Goal: Transaction & Acquisition: Purchase product/service

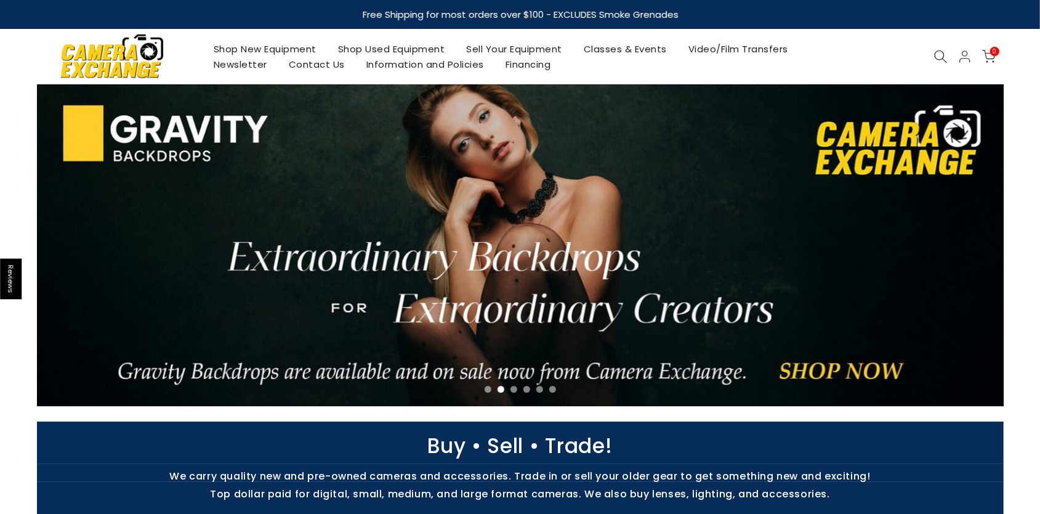
click at [115, 57] on img at bounding box center [112, 56] width 105 height 53
click at [283, 47] on link "Shop New Equipment" at bounding box center [265, 48] width 124 height 15
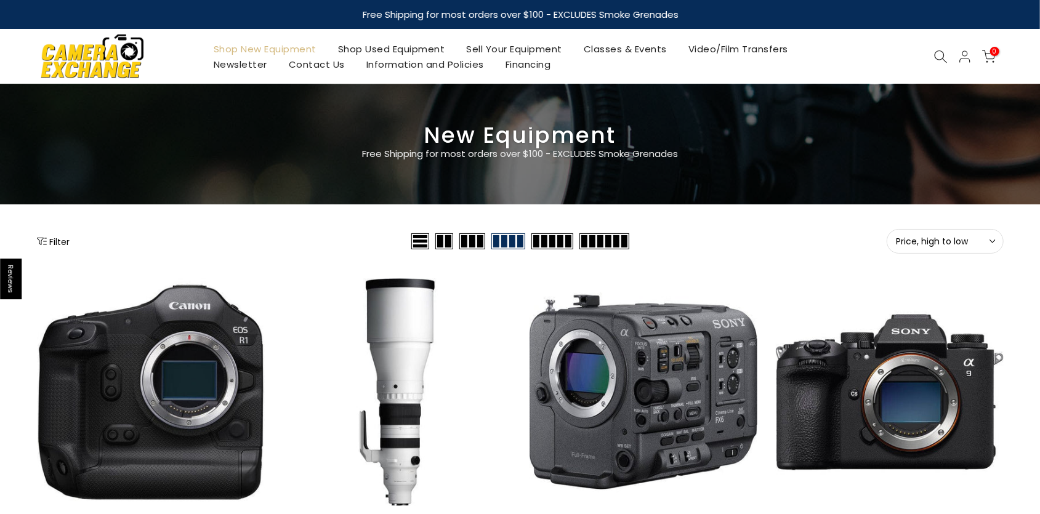
click at [50, 243] on button "Filter" at bounding box center [53, 241] width 33 height 12
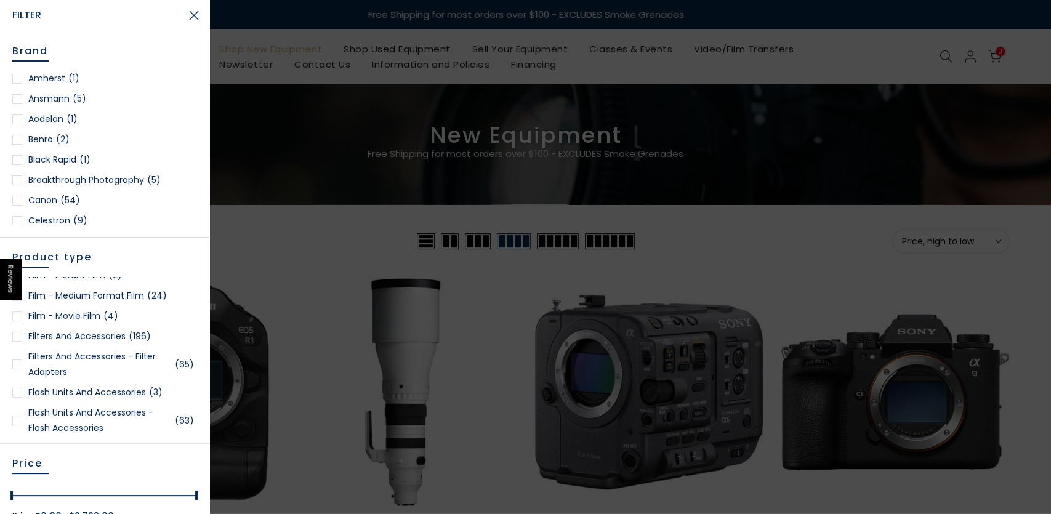
scroll to position [1000, 0]
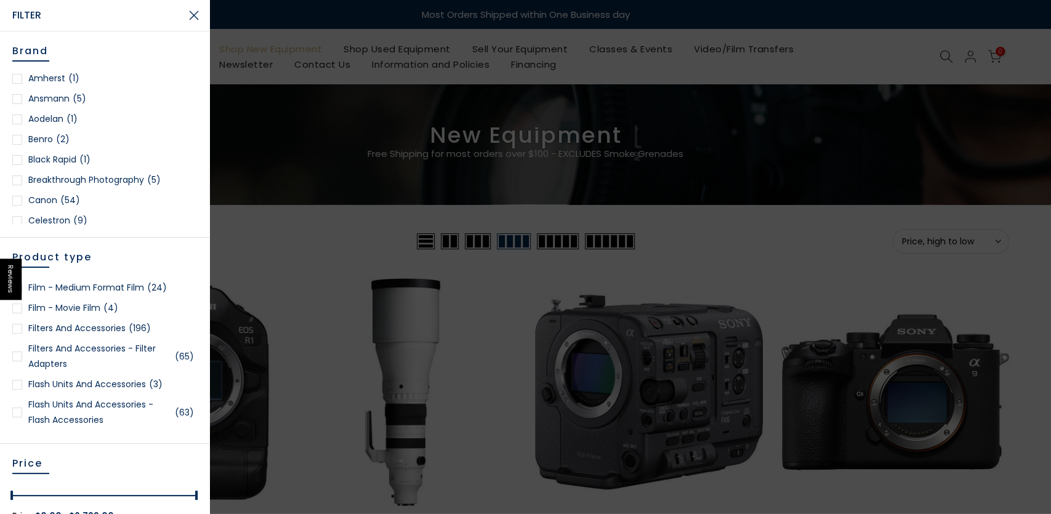
click at [68, 255] on link "Film - 35mm Film (28)" at bounding box center [104, 246] width 185 height 15
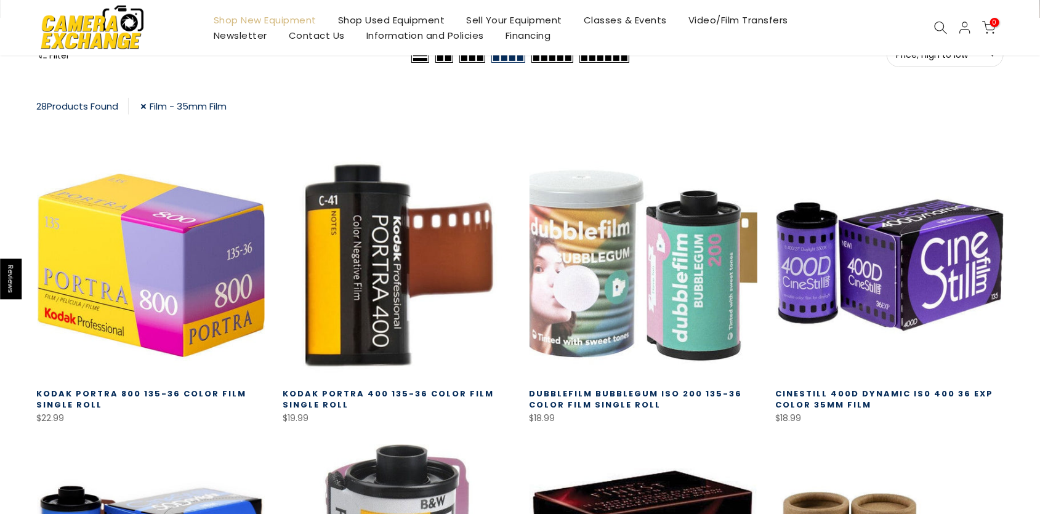
scroll to position [192, 0]
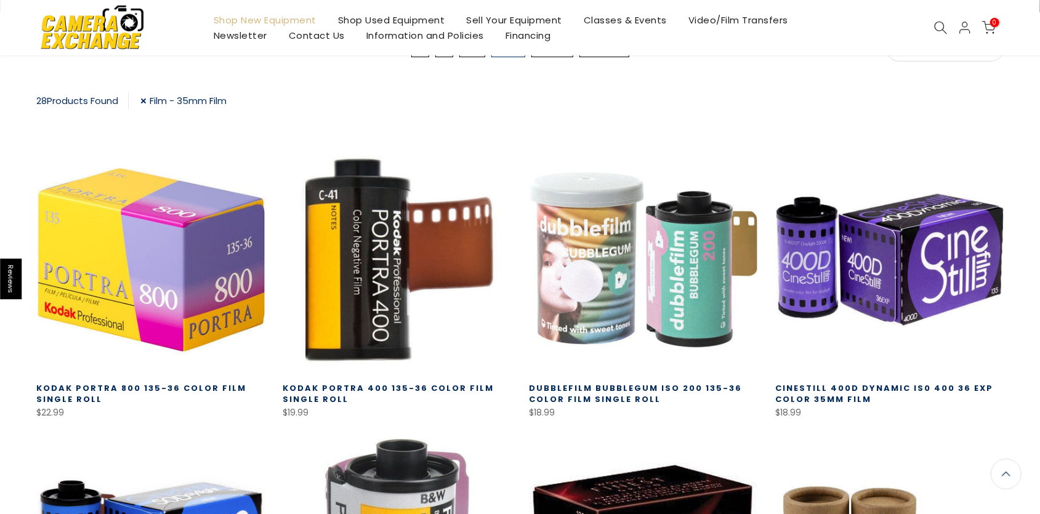
click at [616, 397] on link "Dubblefilm Bubblegum ISO 200 135-36 Color Film Single Roll" at bounding box center [635, 393] width 213 height 23
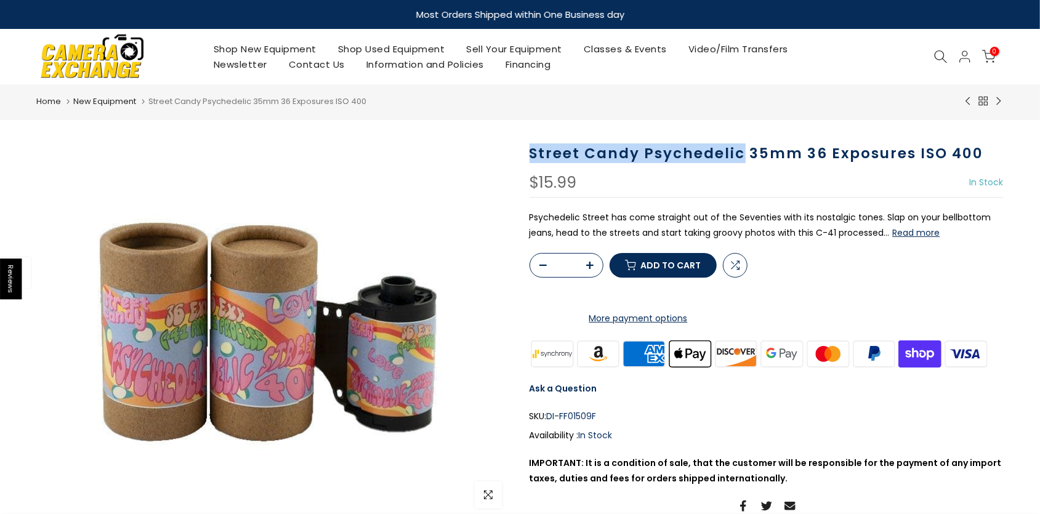
drag, startPoint x: 528, startPoint y: 151, endPoint x: 740, endPoint y: 156, distance: 212.5
click at [740, 156] on div "Street Candy Psychedelic 35mm 36 Exposures ISO 400 $15.99 In Stock Pre order Ou…" at bounding box center [766, 351] width 492 height 412
copy h1 "Street Candy Psychedelic"
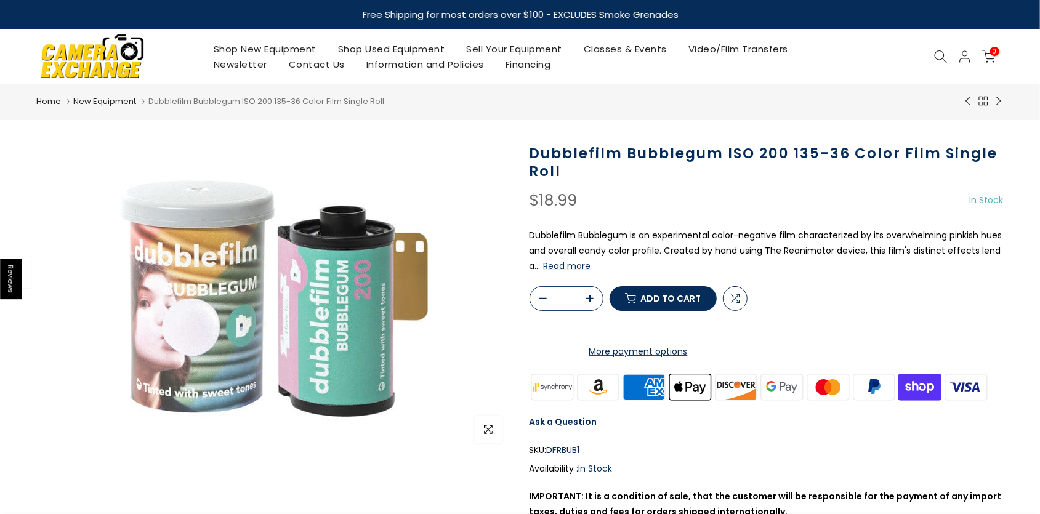
click at [713, 152] on h1 "Dubblefilm Bubblegum ISO 200 135-36 Color Film Single Roll" at bounding box center [766, 163] width 474 height 36
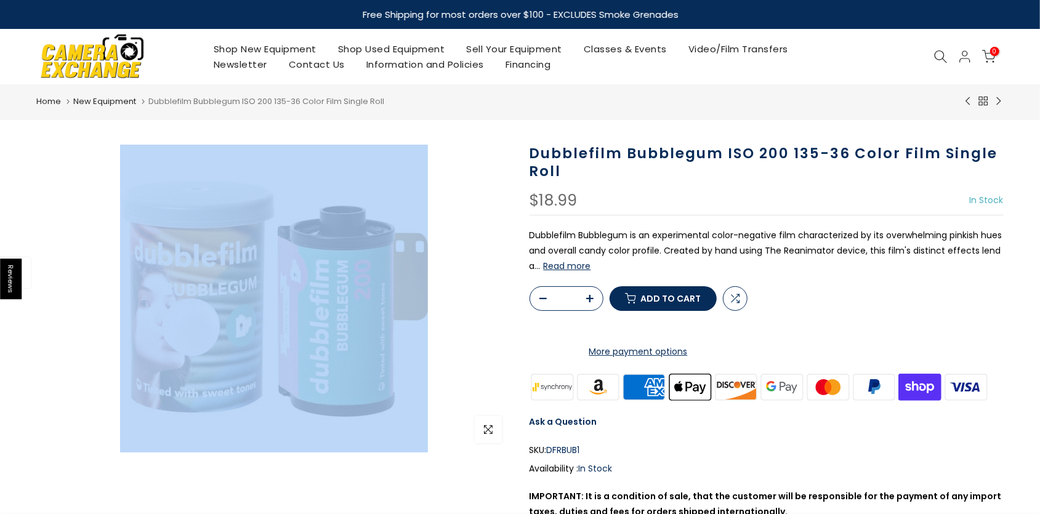
drag, startPoint x: 720, startPoint y: 152, endPoint x: 516, endPoint y: 150, distance: 203.8
click at [516, 150] on div "Sold out Pre order Click to enlarge Dubblefilm Bubblegum ISO 200 135-36 Color F…" at bounding box center [520, 368] width 985 height 446
copy div "Sold out Pre order"
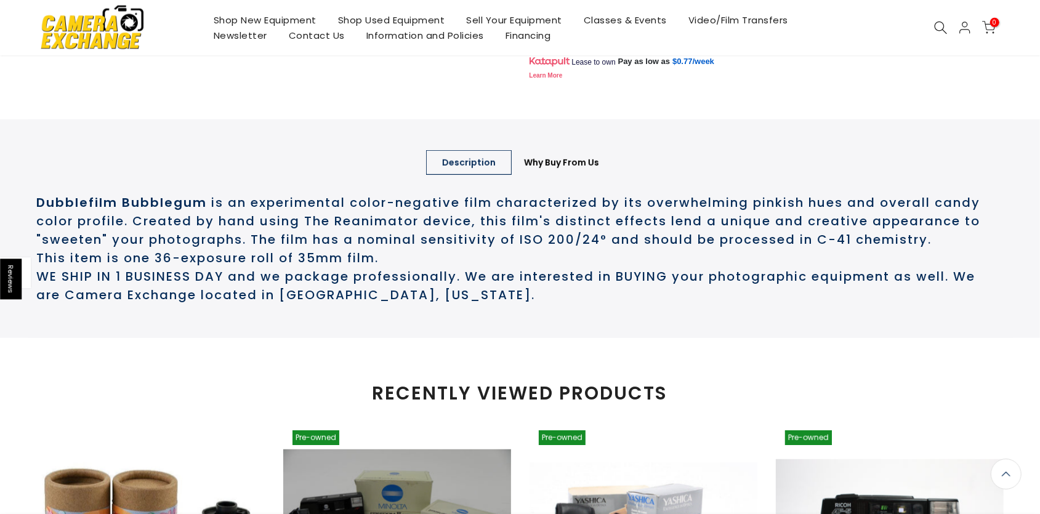
scroll to position [512, 0]
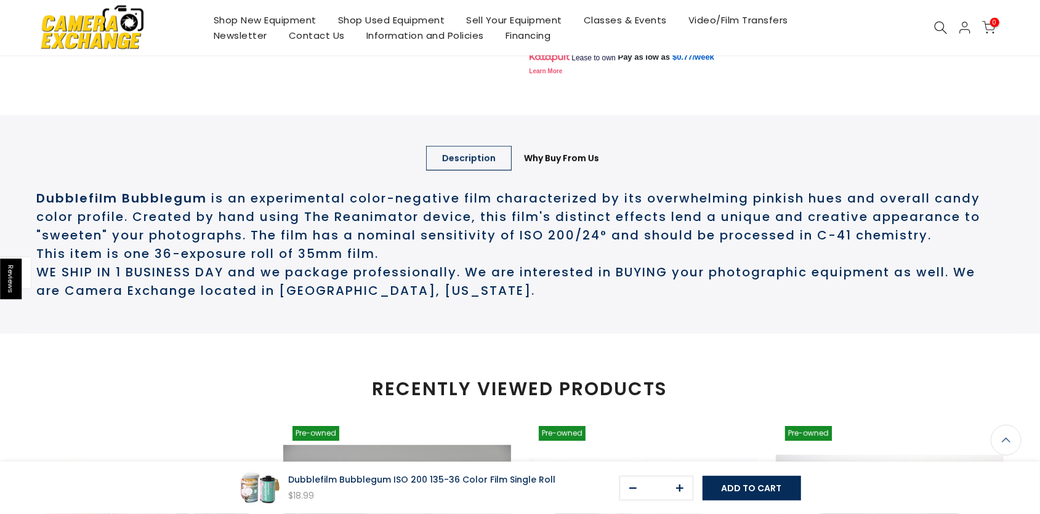
click at [547, 244] on h2 "Dubblefilm Bubblegum is an experimental color-negative film characterized by it…" at bounding box center [520, 216] width 967 height 55
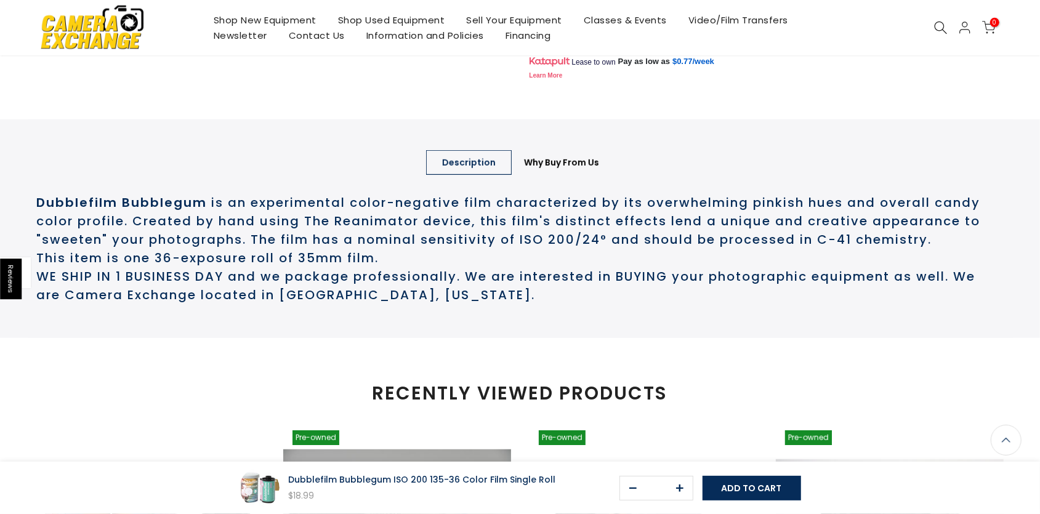
scroll to position [509, 0]
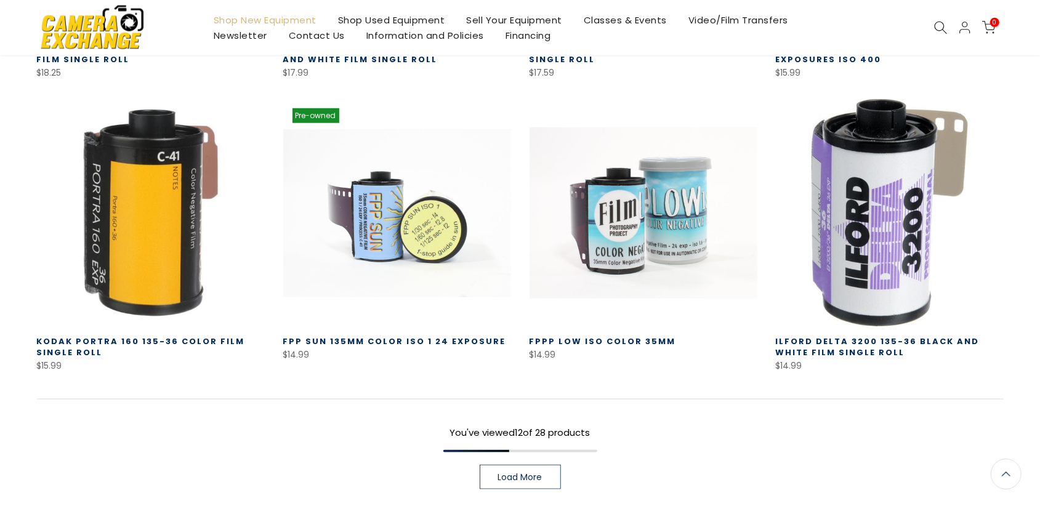
scroll to position [832, 0]
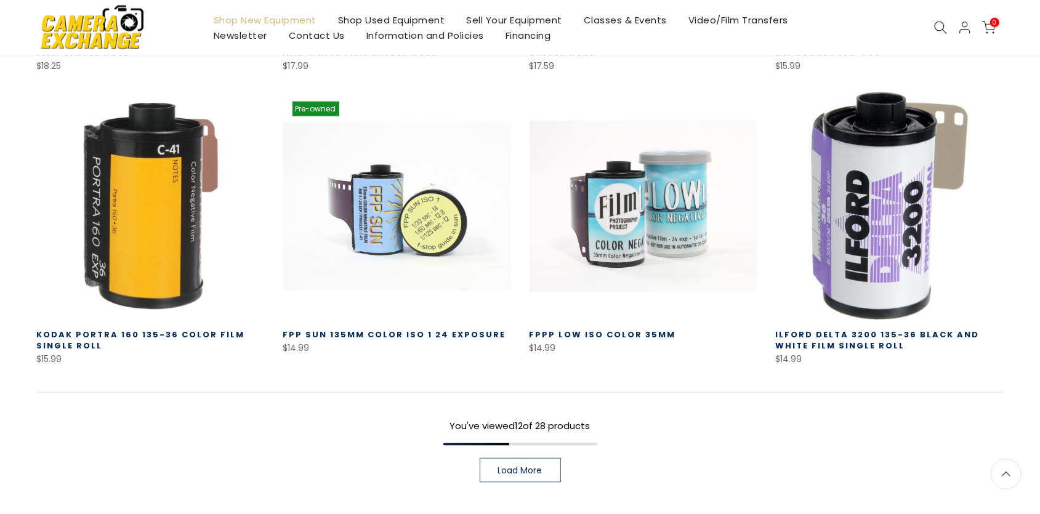
click at [519, 468] on span "Load More" at bounding box center [520, 470] width 44 height 9
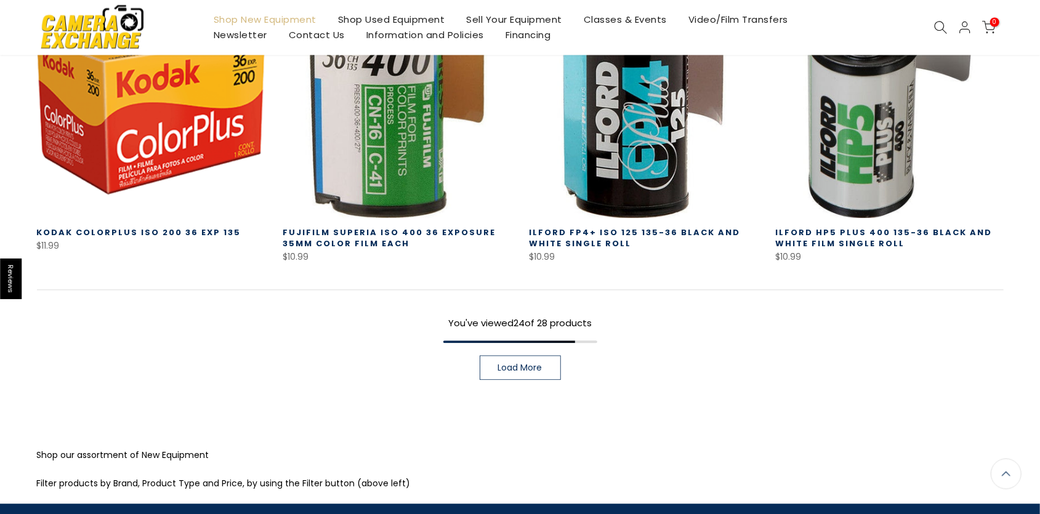
scroll to position [1856, 0]
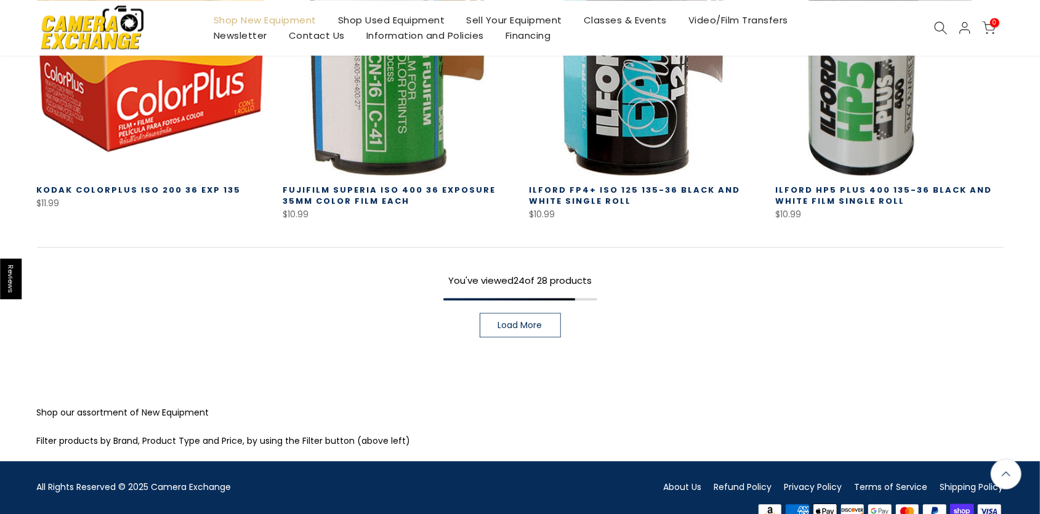
click at [526, 327] on span "Load More" at bounding box center [520, 325] width 44 height 9
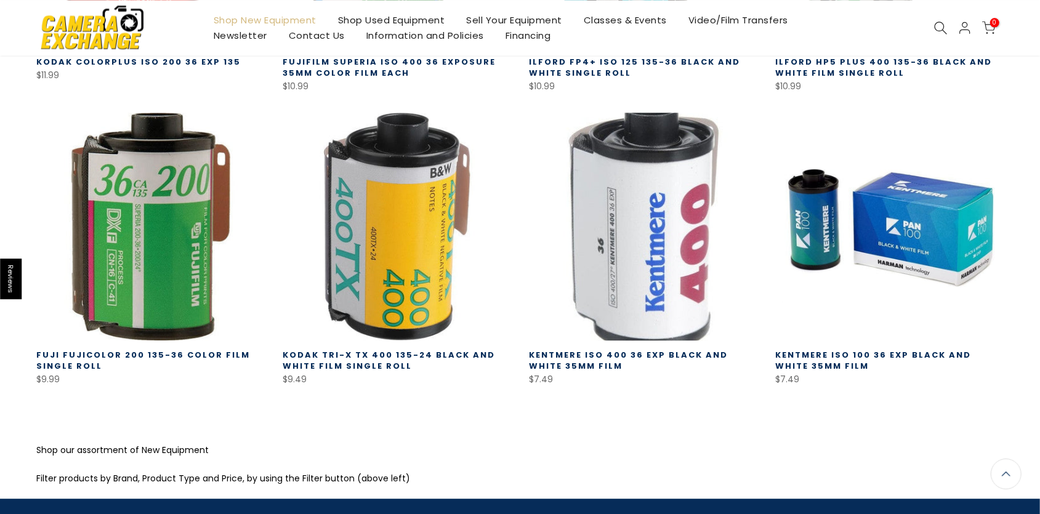
scroll to position [2046, 0]
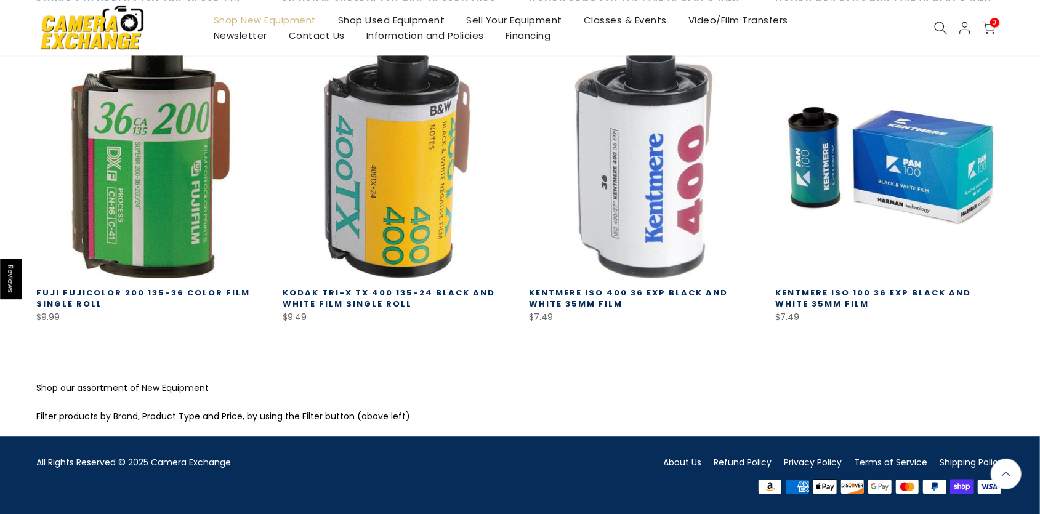
click at [680, 464] on link "About Us" at bounding box center [683, 462] width 38 height 12
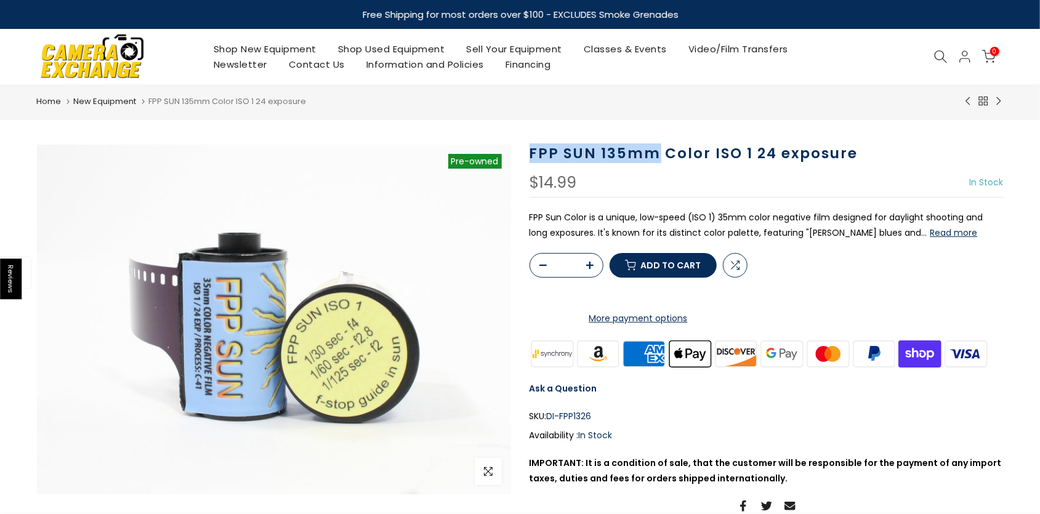
drag, startPoint x: 654, startPoint y: 156, endPoint x: 523, endPoint y: 155, distance: 131.7
click at [523, 155] on div "FPP SUN 135mm Color ISO 1 24 exposure $14.99 In Stock Pre order Out of stock FP…" at bounding box center [766, 351] width 492 height 412
copy h1 "FPP SUN 135mm"
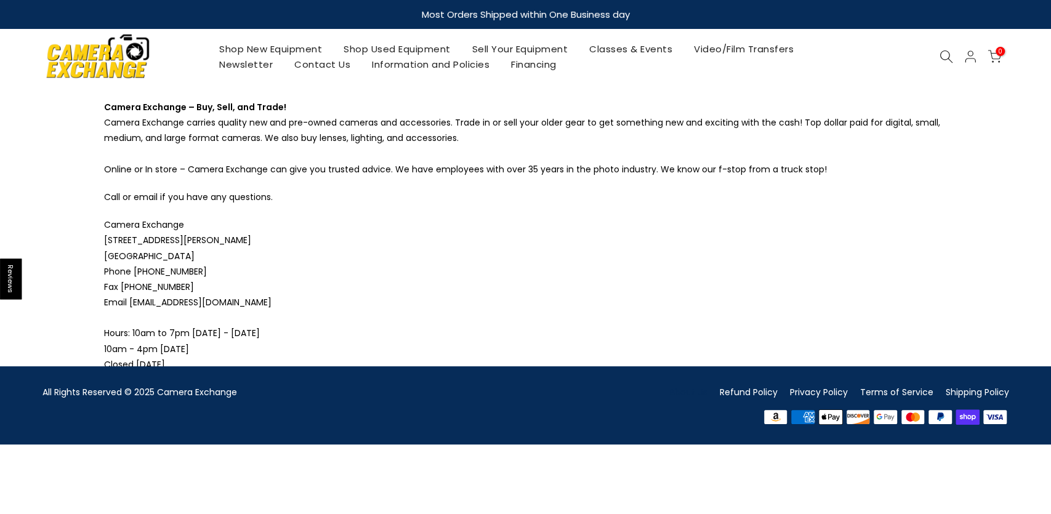
click at [316, 254] on p "Camera Exchange 5582 Dixie Highway Waterford, MI 48329 Phone 248-623-8990 Fax 2…" at bounding box center [525, 294] width 843 height 155
drag, startPoint x: 188, startPoint y: 253, endPoint x: 93, endPoint y: 237, distance: 96.1
click at [93, 237] on div "Camera Exchange – Buy, Sell, and Trade! Camera Exchange carries quality new and…" at bounding box center [525, 242] width 967 height 285
copy span "5582 Dixie Highway Waterford, MI 48329"
click at [294, 196] on p "Call or email if you have any questions." at bounding box center [525, 197] width 843 height 15
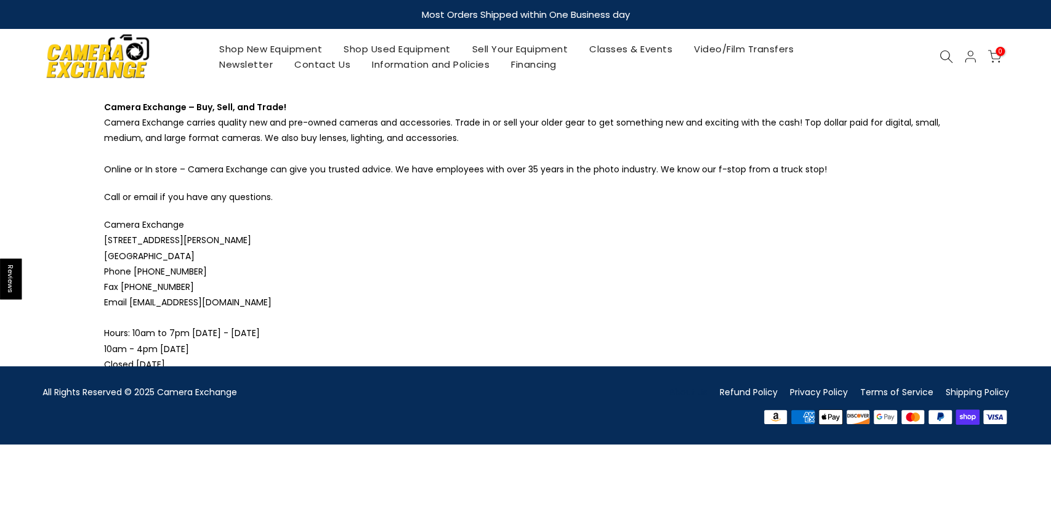
click at [945, 57] on icon at bounding box center [946, 57] width 14 height 14
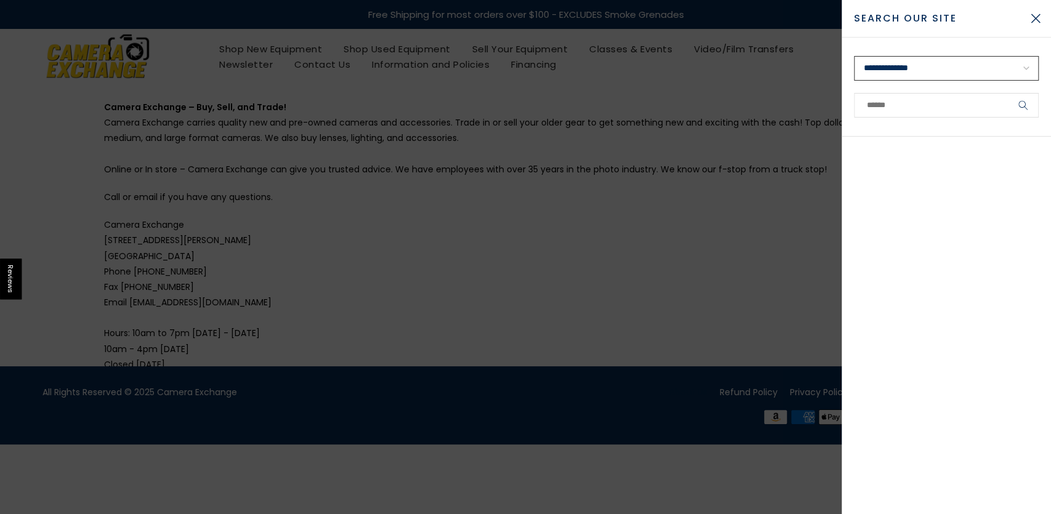
click at [854, 56] on select "**********" at bounding box center [946, 68] width 185 height 25
select select "**********"
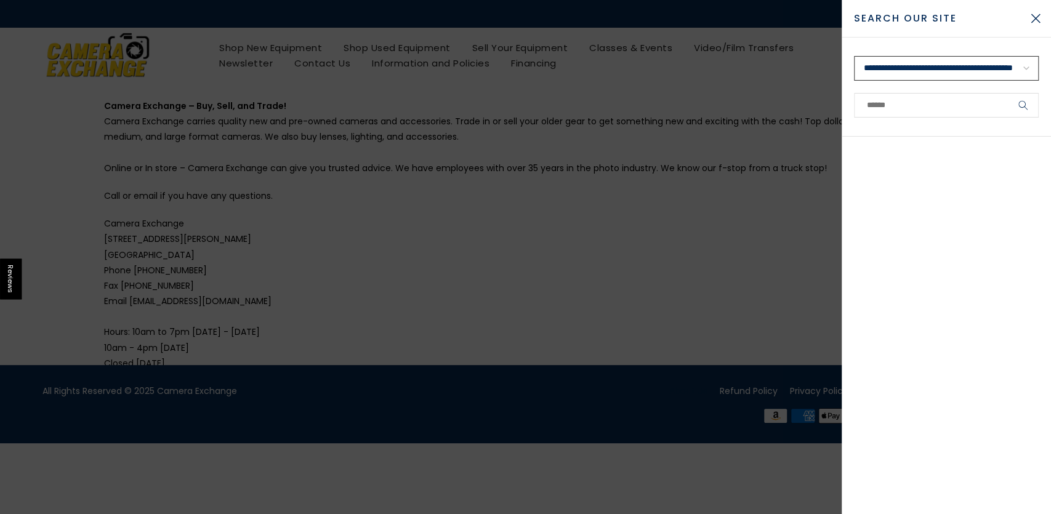
click option "**********" at bounding box center [0, 0] width 0 height 0
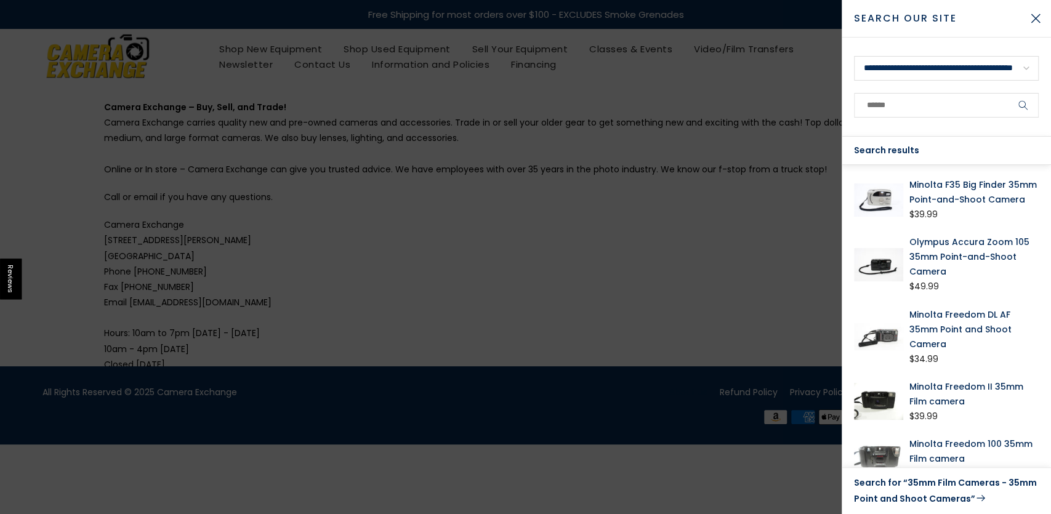
click at [933, 492] on link "Search for “35mm Film Cameras - 35mm Point and Shoot Cameras”" at bounding box center [946, 490] width 185 height 31
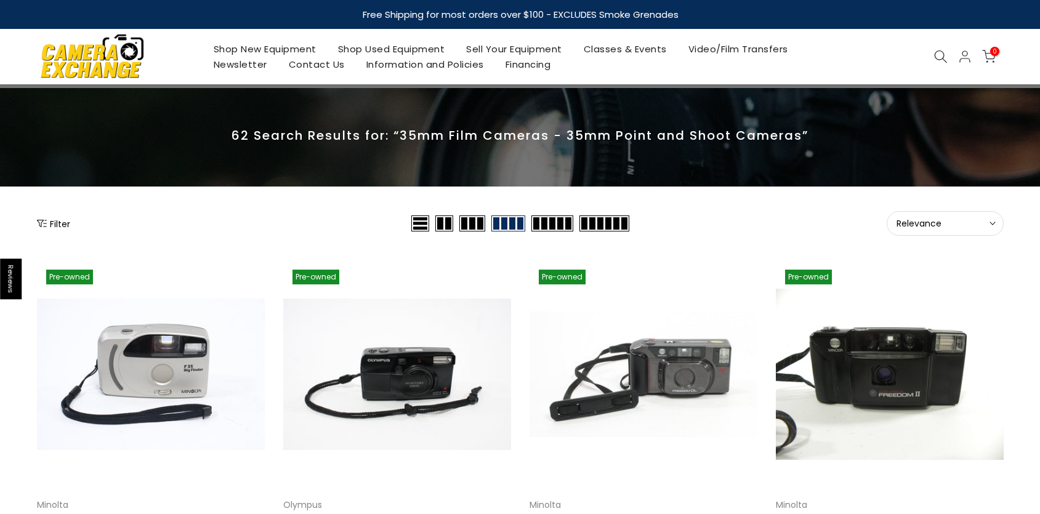
scroll to position [128, 0]
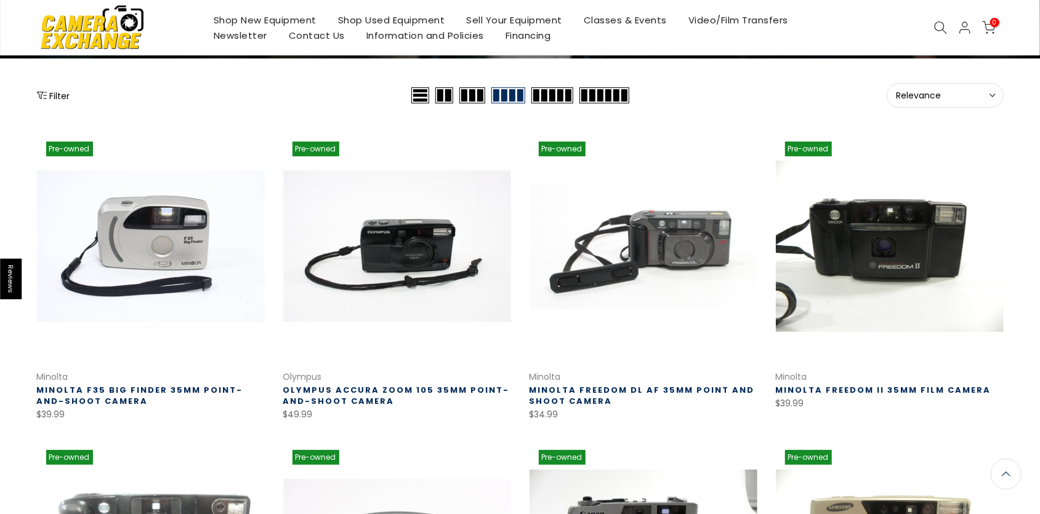
click at [942, 92] on span "Relevance" at bounding box center [944, 95] width 97 height 11
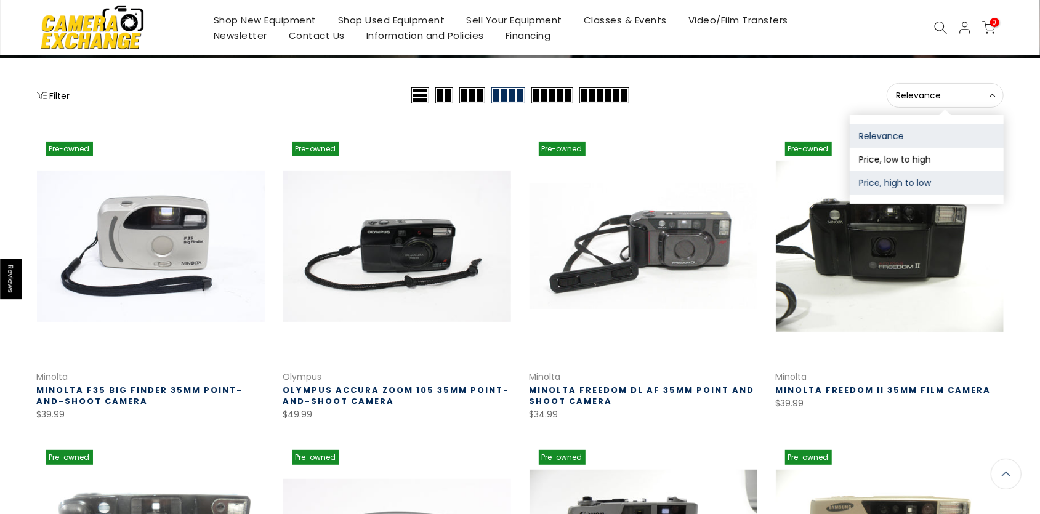
click at [899, 185] on button "Price, high to low" at bounding box center [927, 182] width 154 height 23
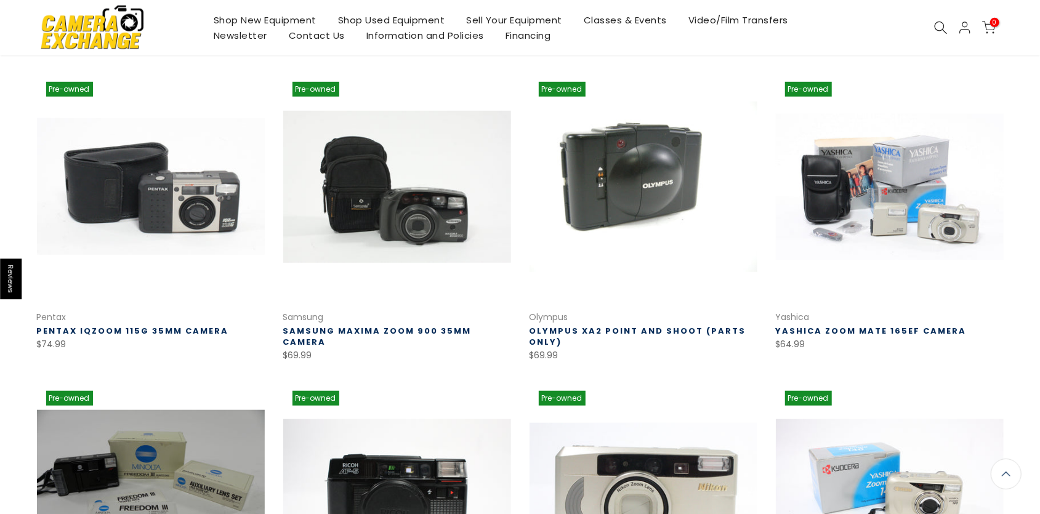
scroll to position [816, 0]
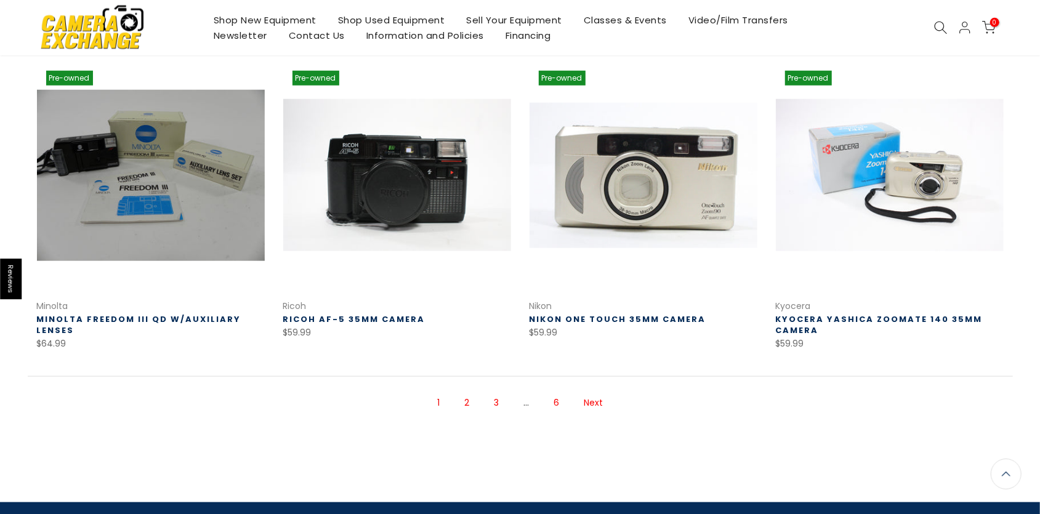
click at [467, 398] on link "2" at bounding box center [466, 403] width 17 height 22
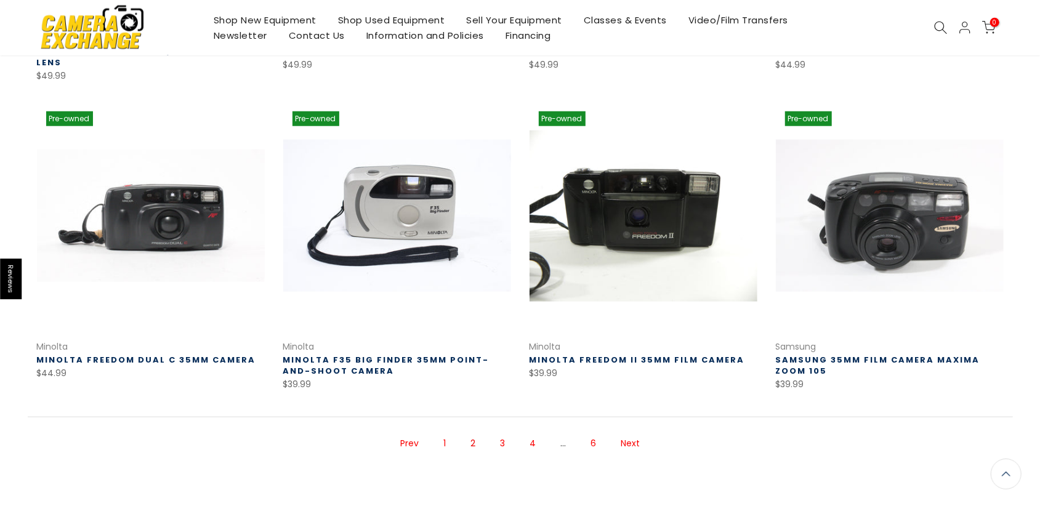
scroll to position [882, 0]
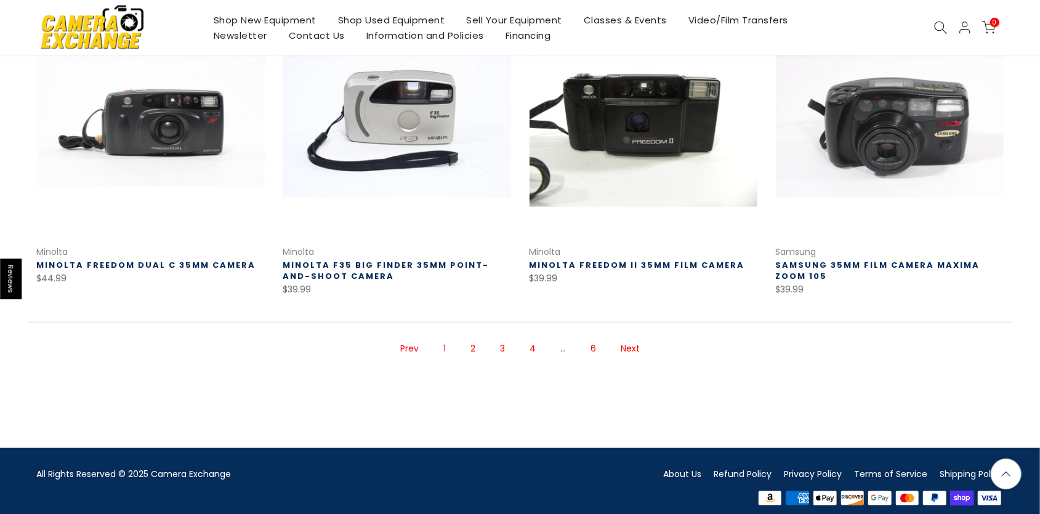
click at [416, 338] on link "Prev" at bounding box center [409, 349] width 31 height 22
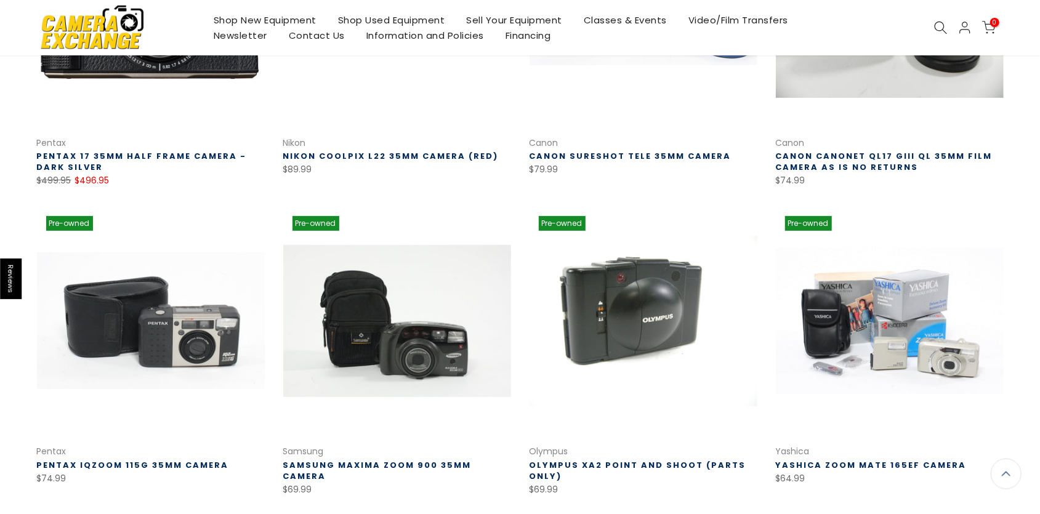
scroll to position [384, 0]
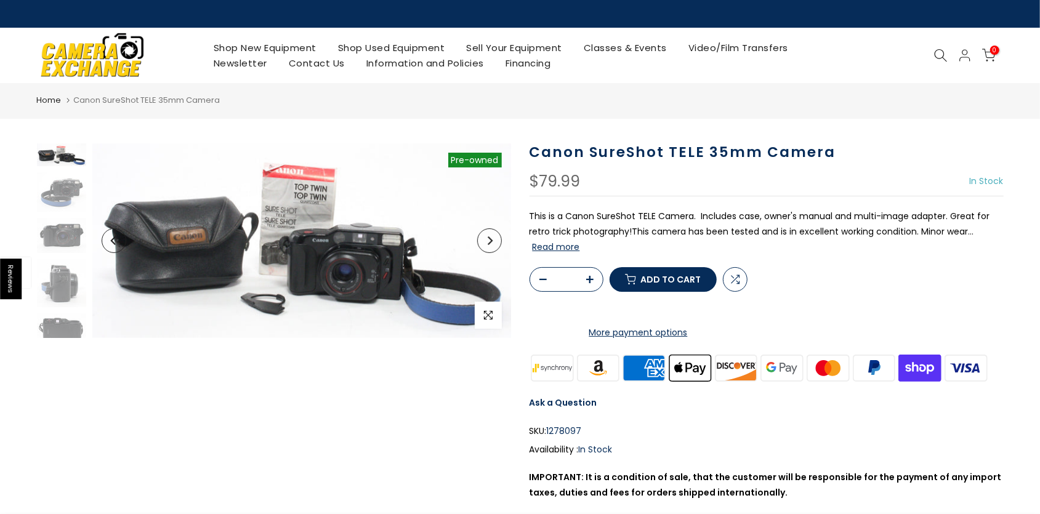
click at [487, 241] on icon "Next" at bounding box center [489, 240] width 9 height 9
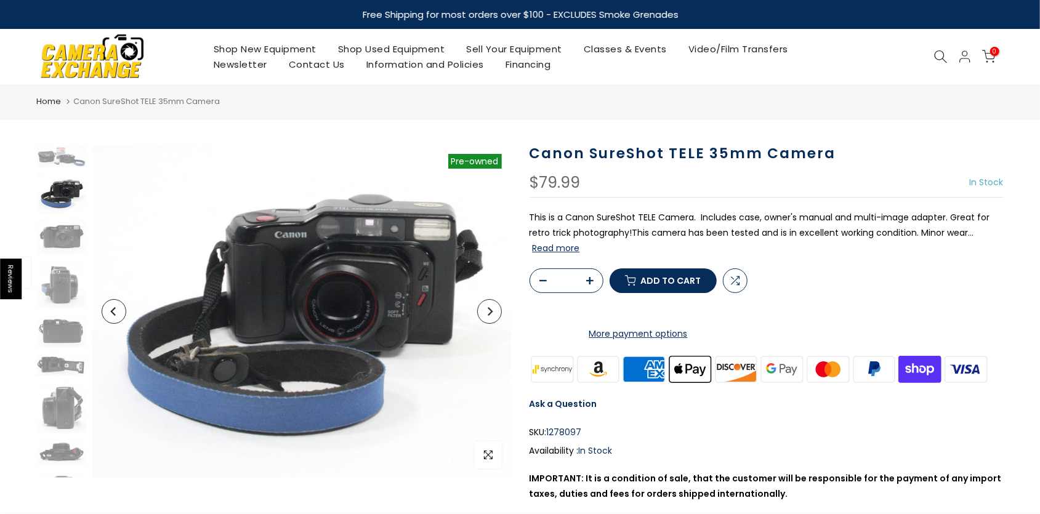
click at [492, 313] on icon "Next" at bounding box center [489, 311] width 9 height 9
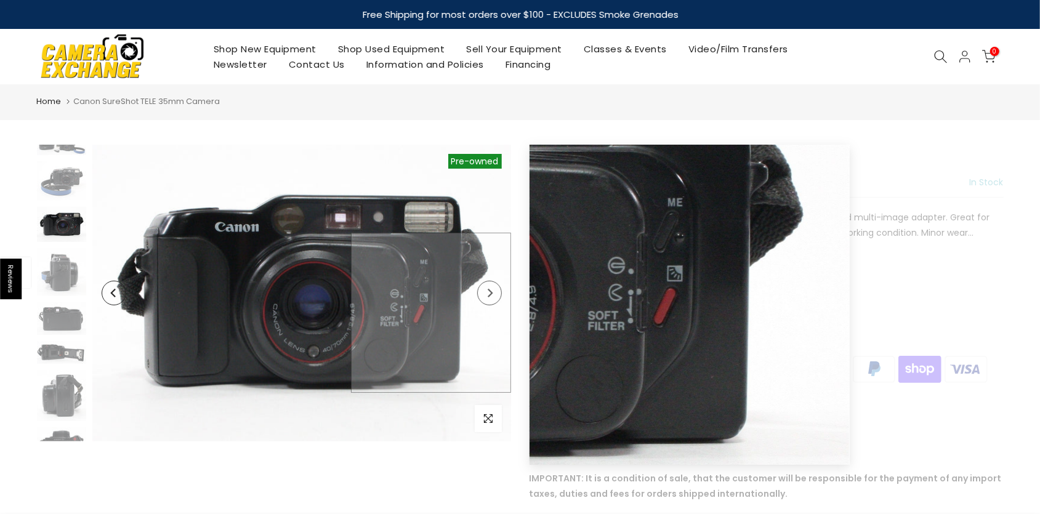
scroll to position [13, 0]
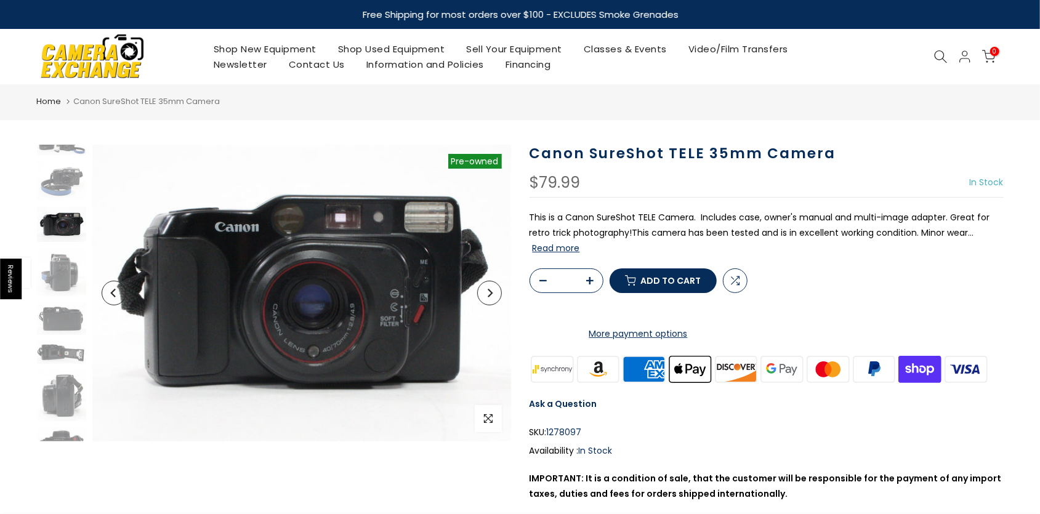
click at [491, 295] on icon "Next" at bounding box center [489, 293] width 9 height 9
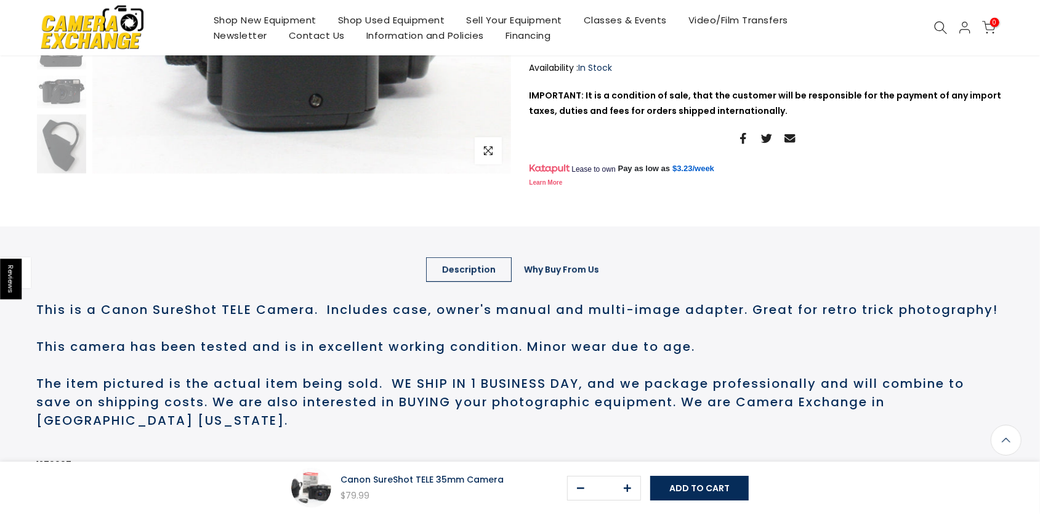
scroll to position [0, 0]
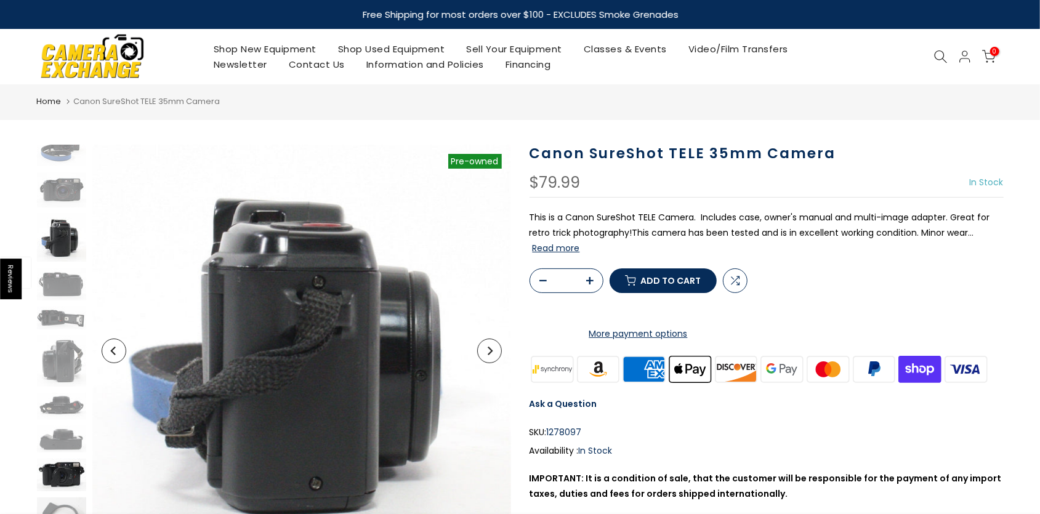
click at [54, 471] on img at bounding box center [61, 475] width 49 height 33
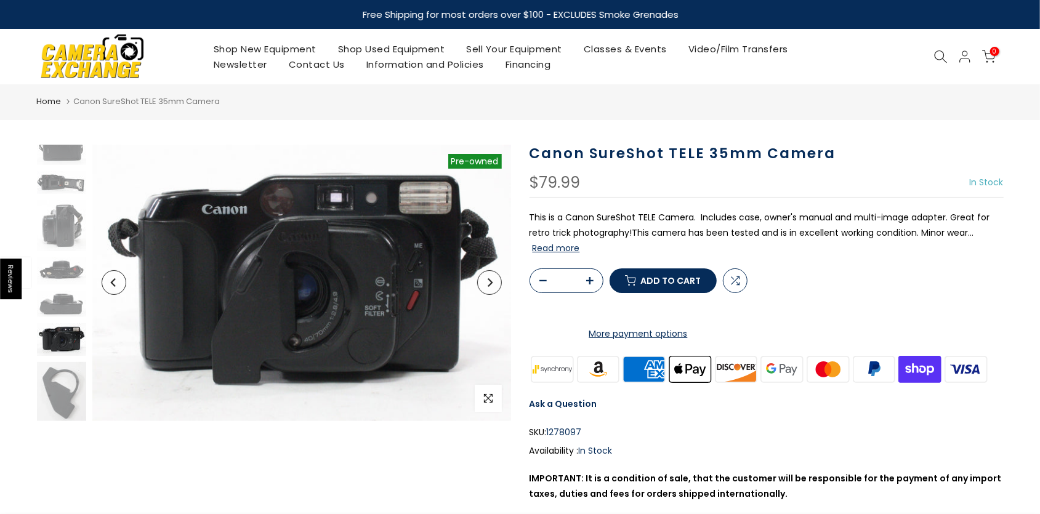
scroll to position [183, 0]
click at [62, 382] on img at bounding box center [61, 391] width 49 height 60
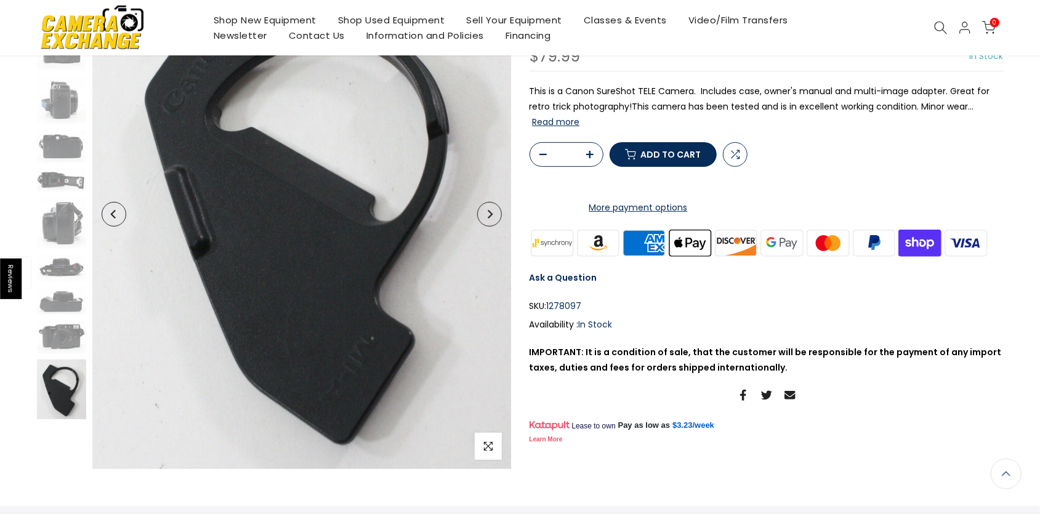
scroll to position [192, 0]
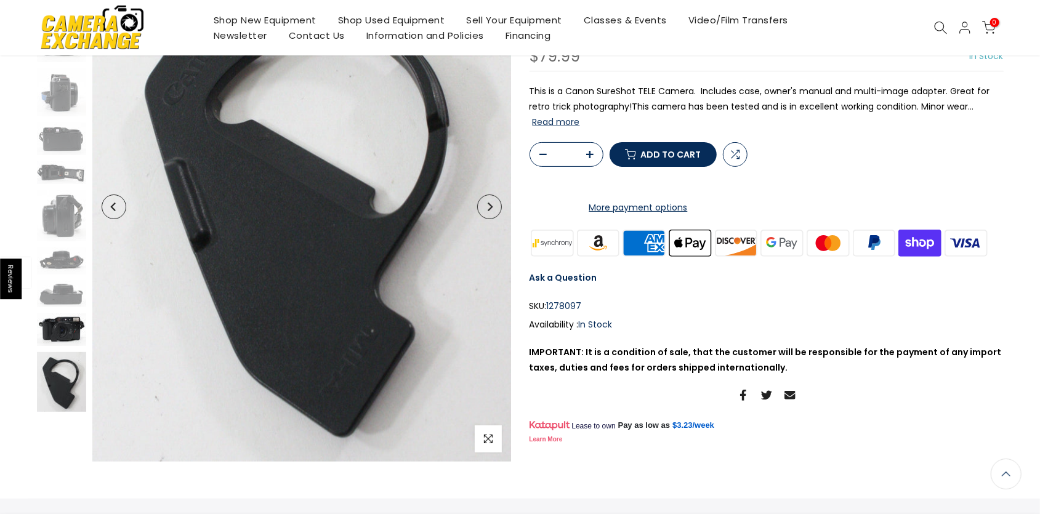
click at [65, 320] on img at bounding box center [61, 329] width 49 height 33
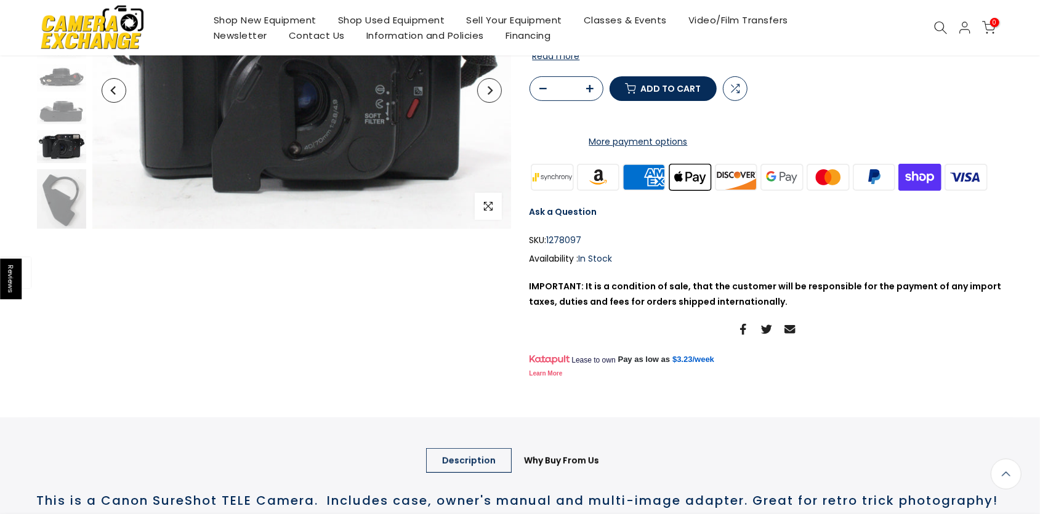
scroll to position [0, 0]
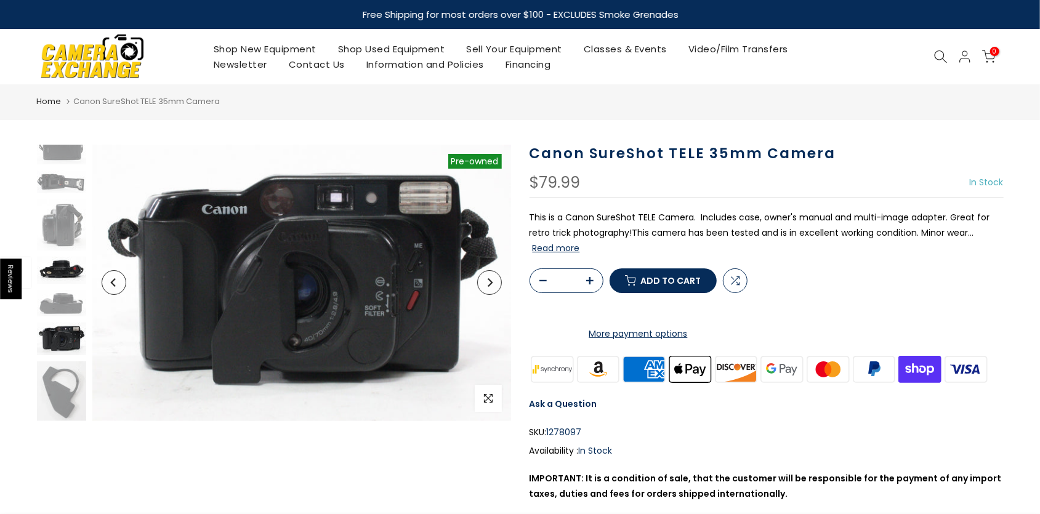
click at [60, 268] on img at bounding box center [61, 270] width 49 height 27
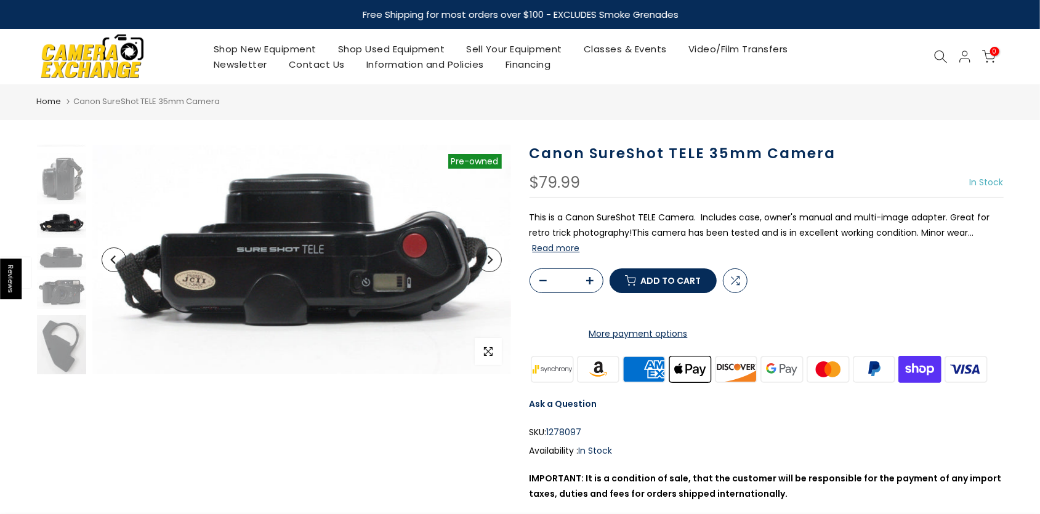
scroll to position [229, 0]
click at [55, 247] on img at bounding box center [61, 257] width 49 height 27
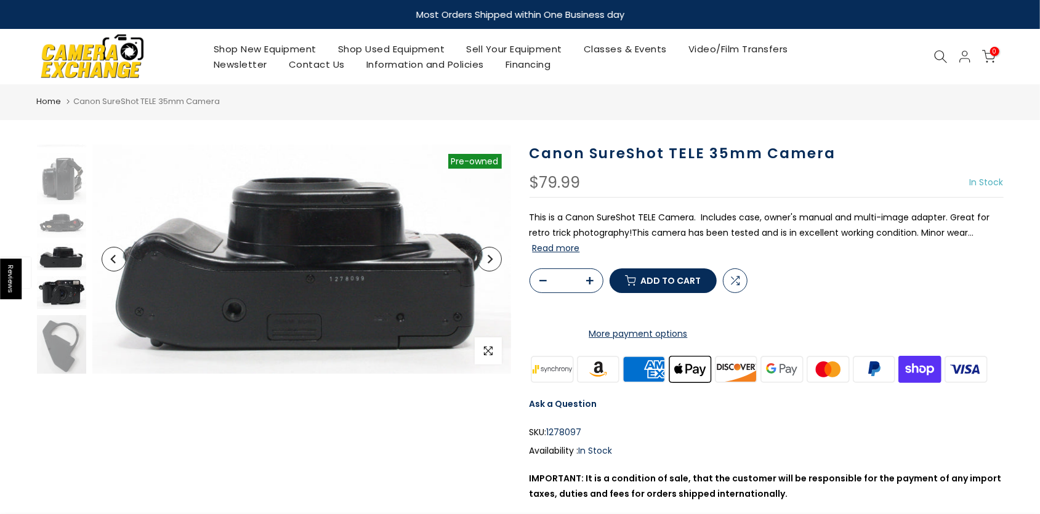
click at [54, 290] on img at bounding box center [61, 292] width 49 height 33
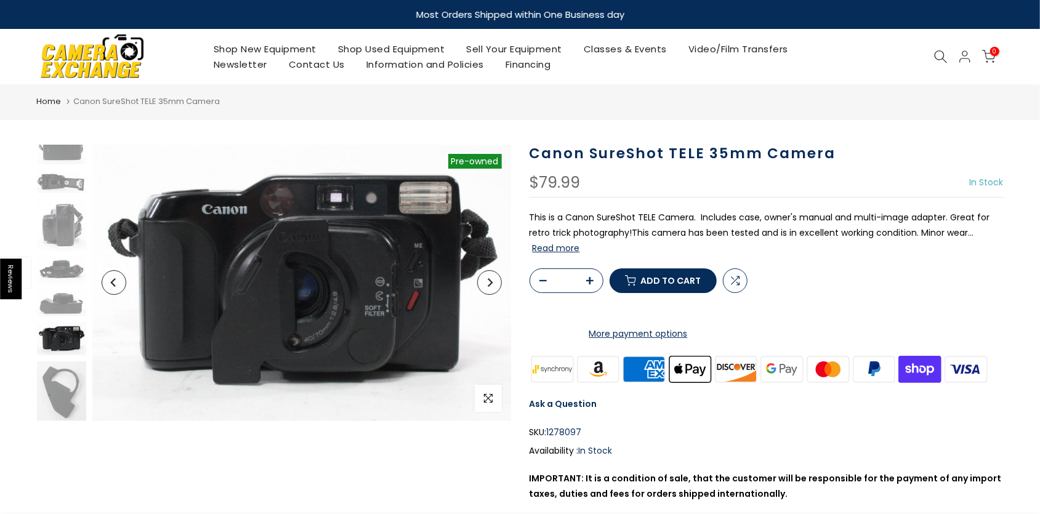
scroll to position [183, 0]
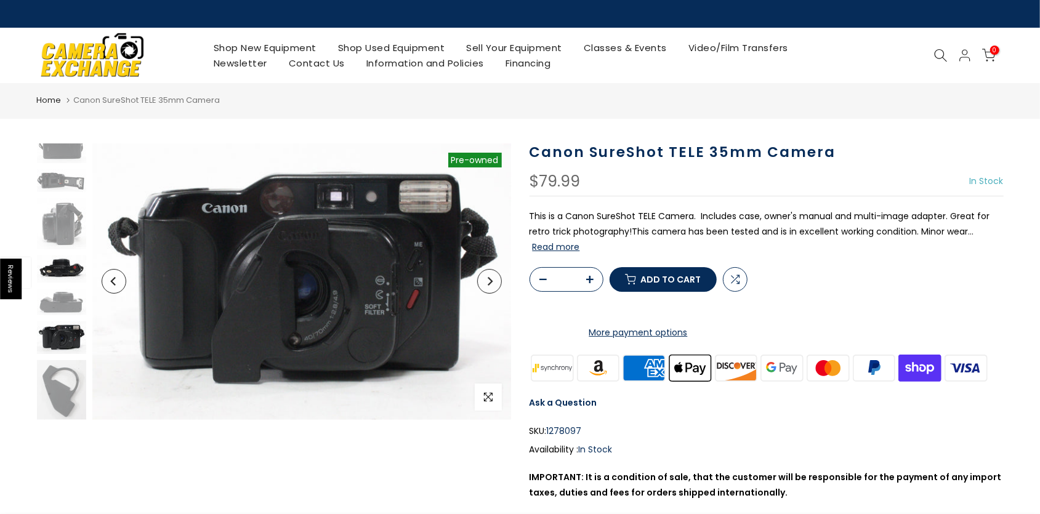
click at [51, 269] on img at bounding box center [61, 268] width 49 height 27
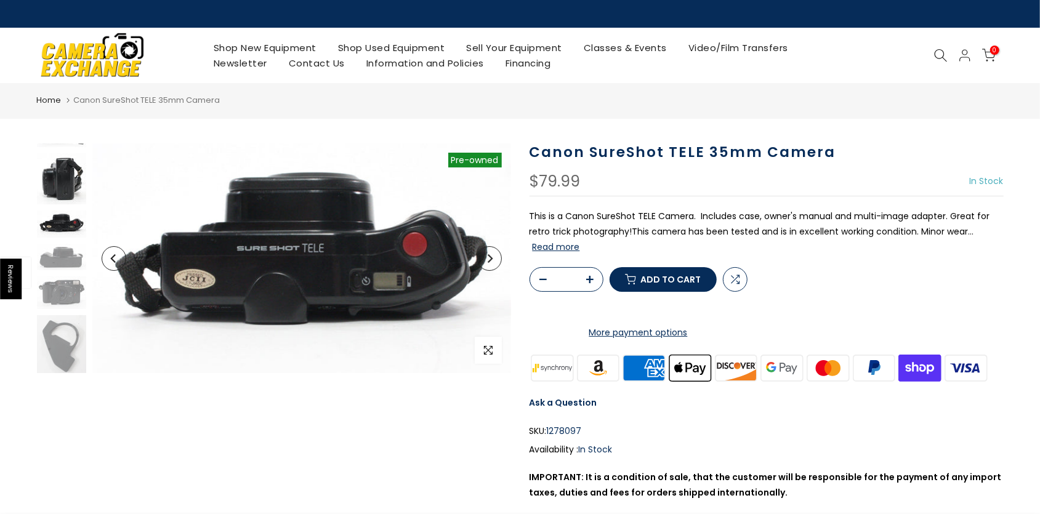
scroll to position [229, 0]
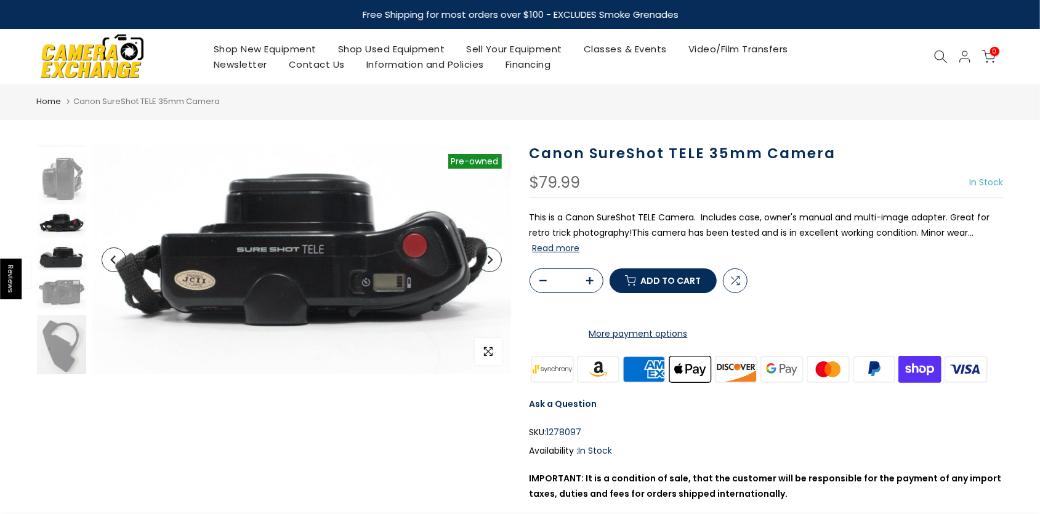
click at [63, 264] on img at bounding box center [61, 257] width 49 height 27
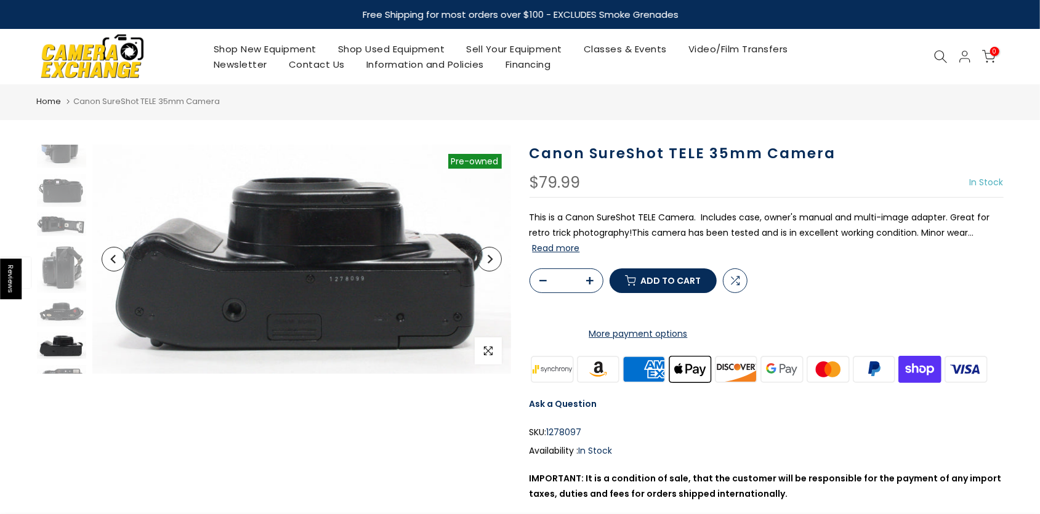
scroll to position [0, 0]
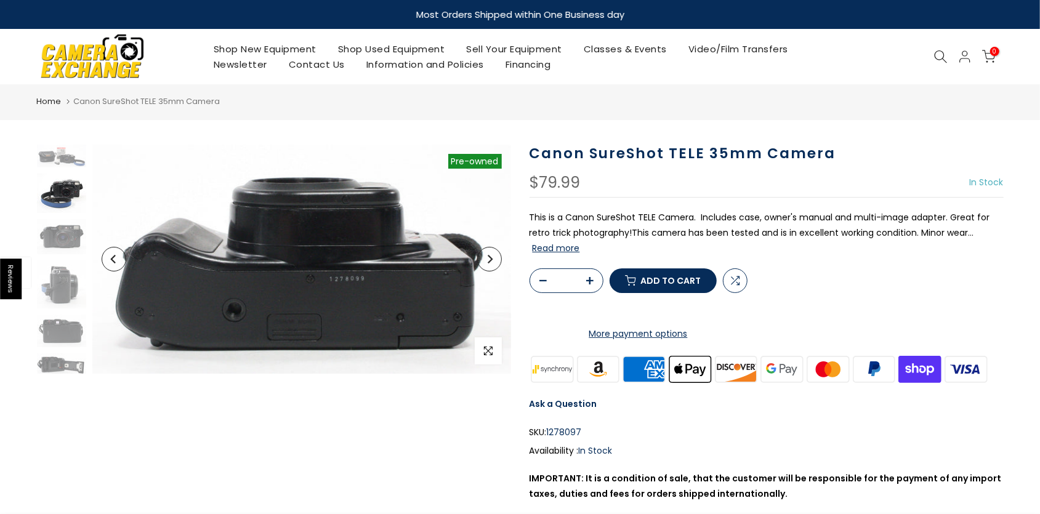
click at [63, 196] on img at bounding box center [61, 193] width 49 height 39
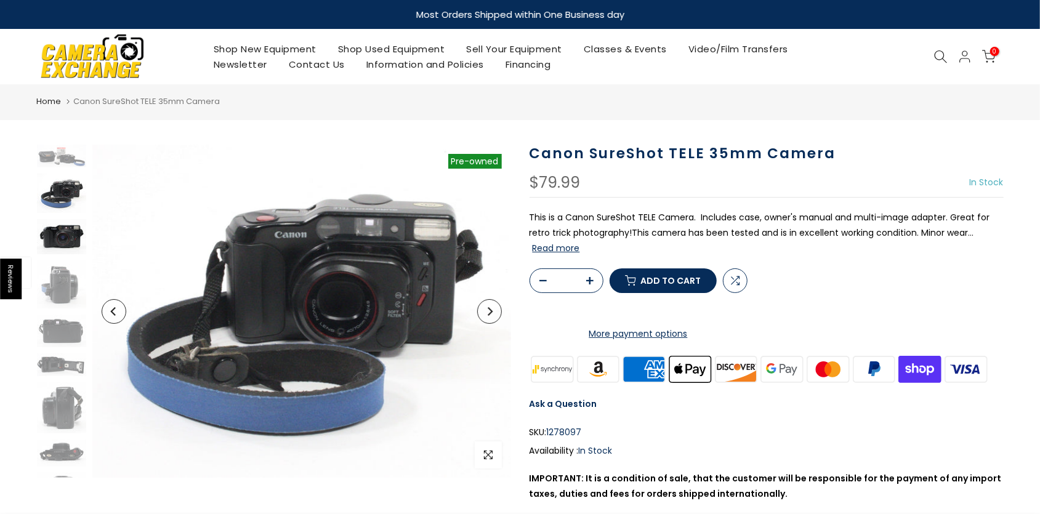
click at [57, 239] on img at bounding box center [61, 236] width 49 height 35
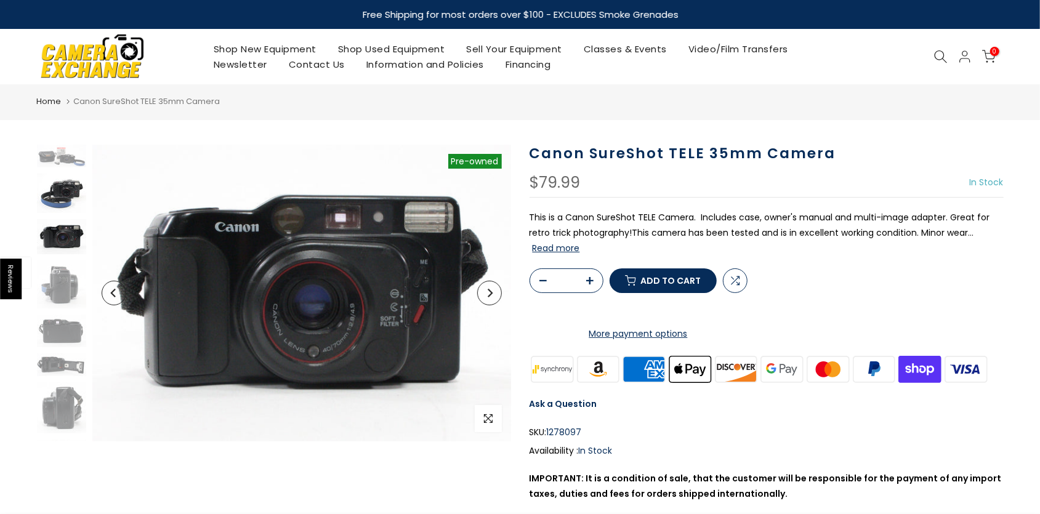
click at [67, 188] on img at bounding box center [61, 193] width 49 height 39
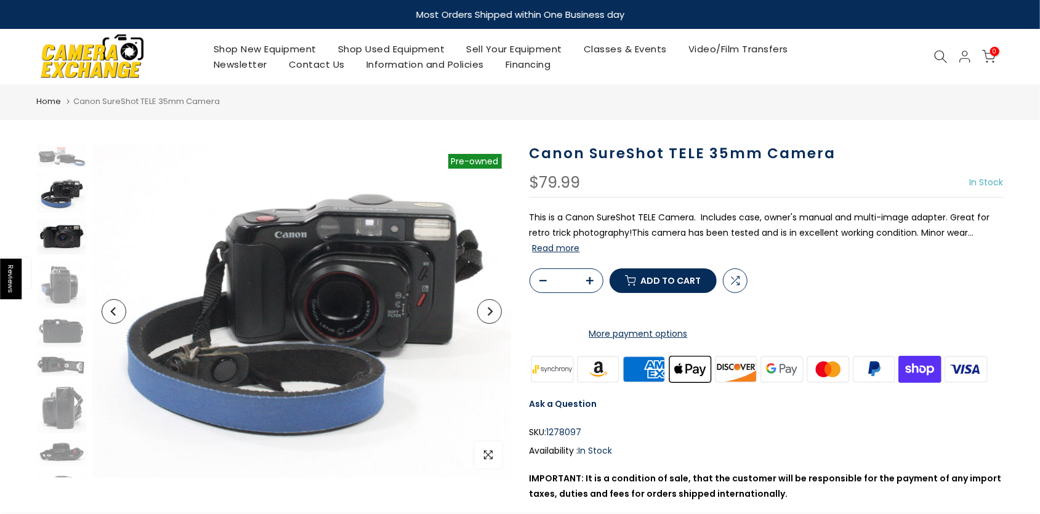
click at [62, 235] on img at bounding box center [61, 236] width 49 height 35
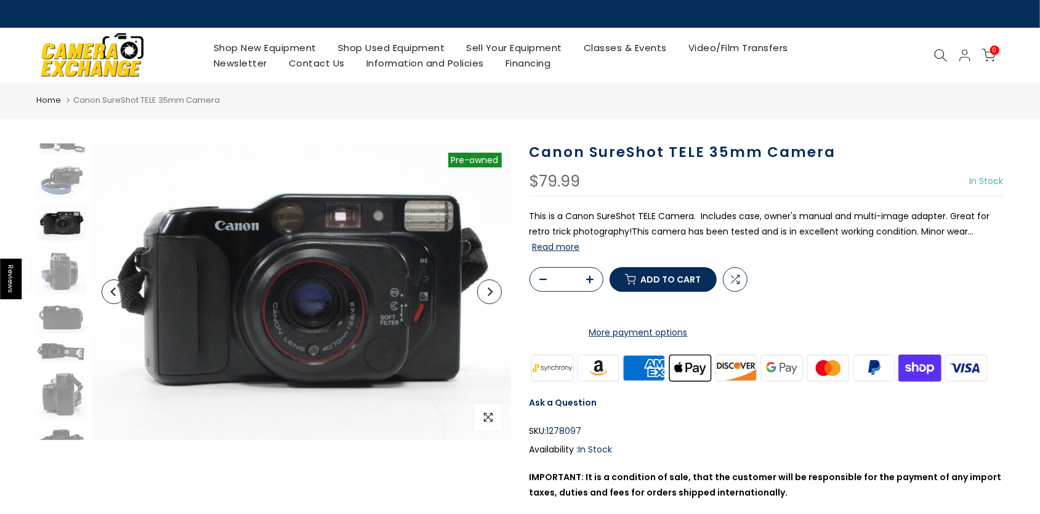
scroll to position [13, 0]
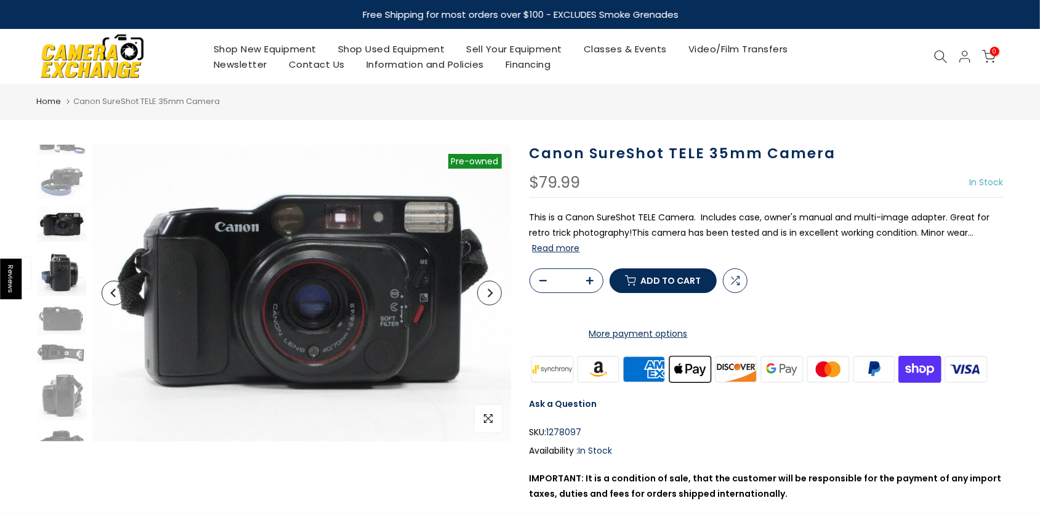
click at [57, 278] on img at bounding box center [61, 272] width 49 height 49
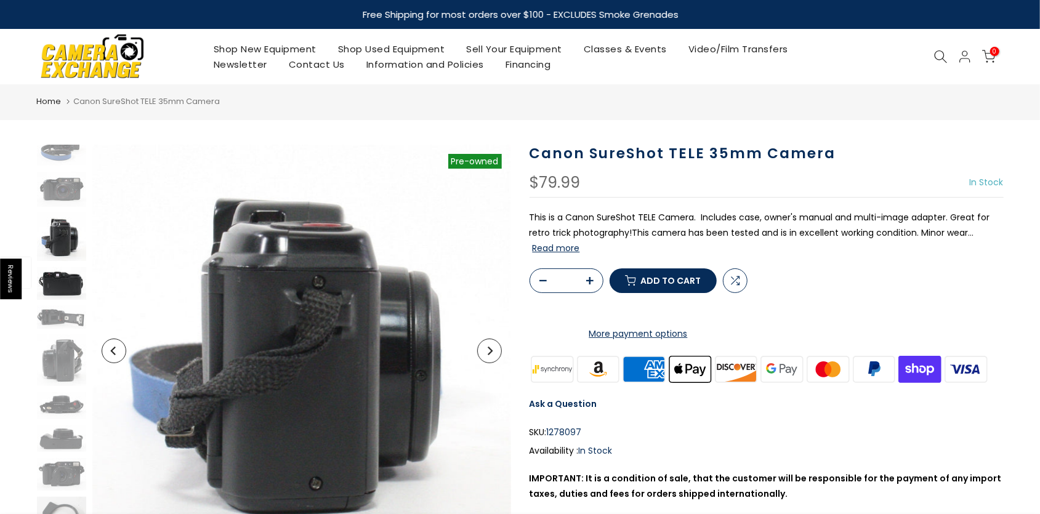
scroll to position [47, 0]
click at [61, 200] on img at bounding box center [61, 189] width 49 height 35
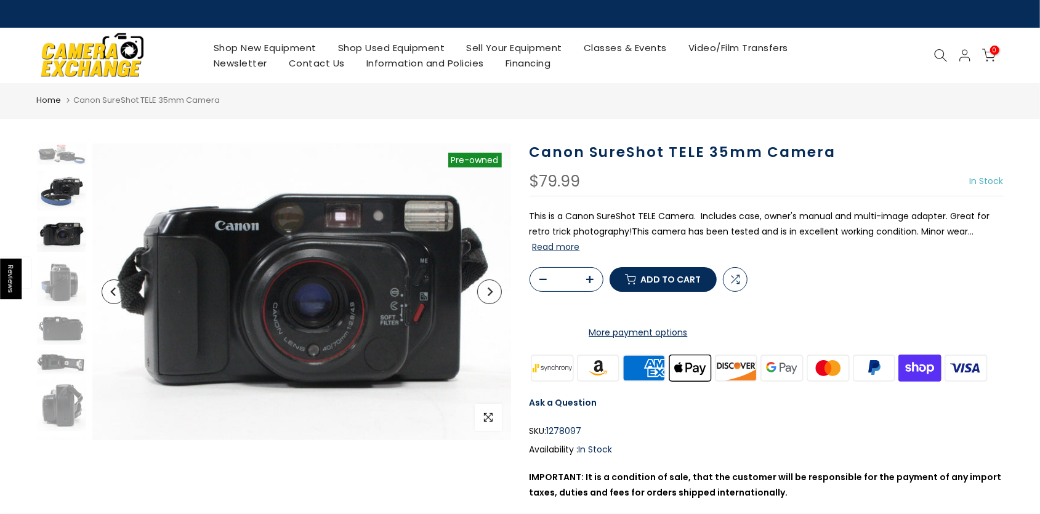
scroll to position [0, 0]
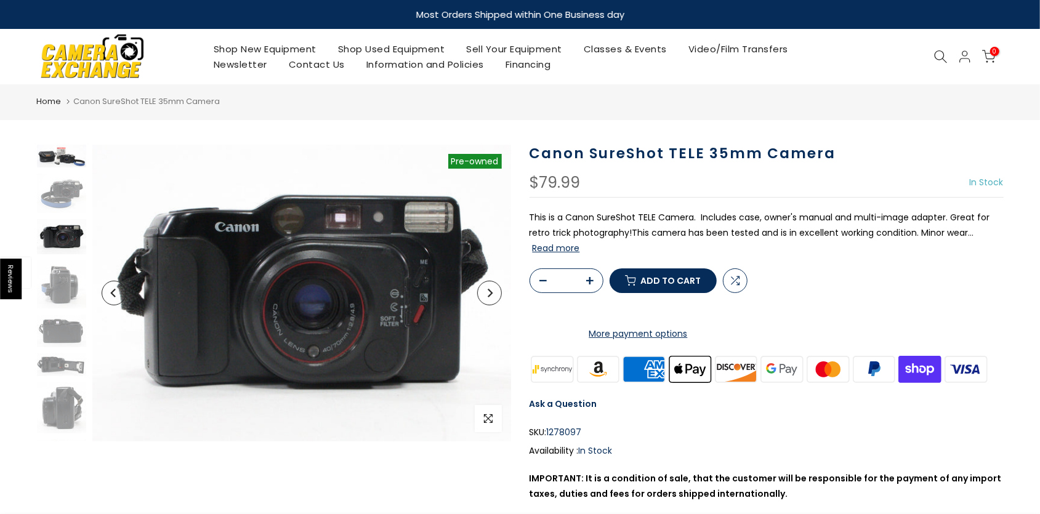
click at [67, 157] on img at bounding box center [61, 156] width 49 height 23
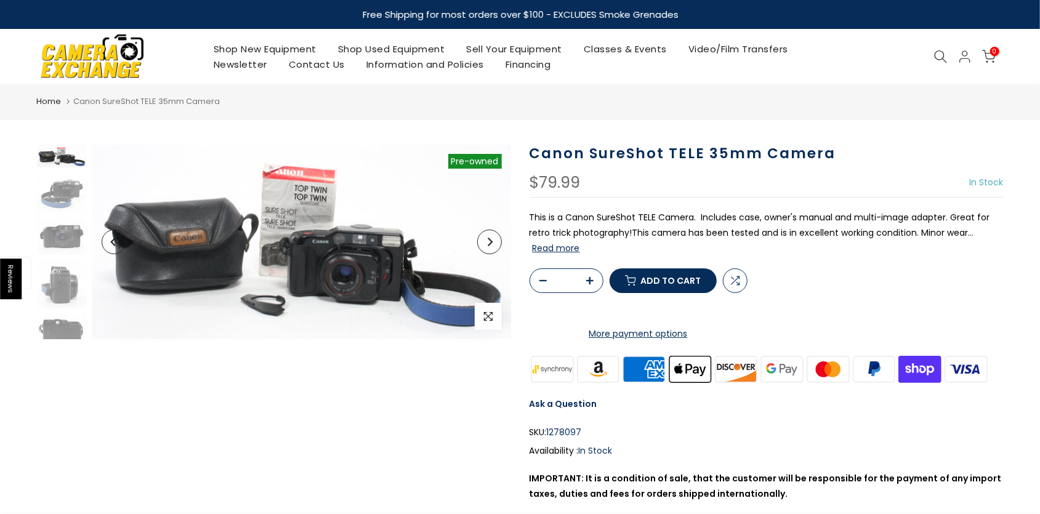
click at [622, 236] on p "This is a Canon SureShot TELE Camera. Includes case, owner's manual and multi-i…" at bounding box center [766, 233] width 474 height 47
click at [662, 148] on h1 "Canon SureShot TELE 35mm Camera" at bounding box center [766, 154] width 474 height 18
drag, startPoint x: 699, startPoint y: 155, endPoint x: 530, endPoint y: 149, distance: 168.8
click at [530, 149] on h1 "Canon SureShot TELE 35mm Camera" at bounding box center [766, 154] width 474 height 18
copy h1 "Canon SureShot TELE"
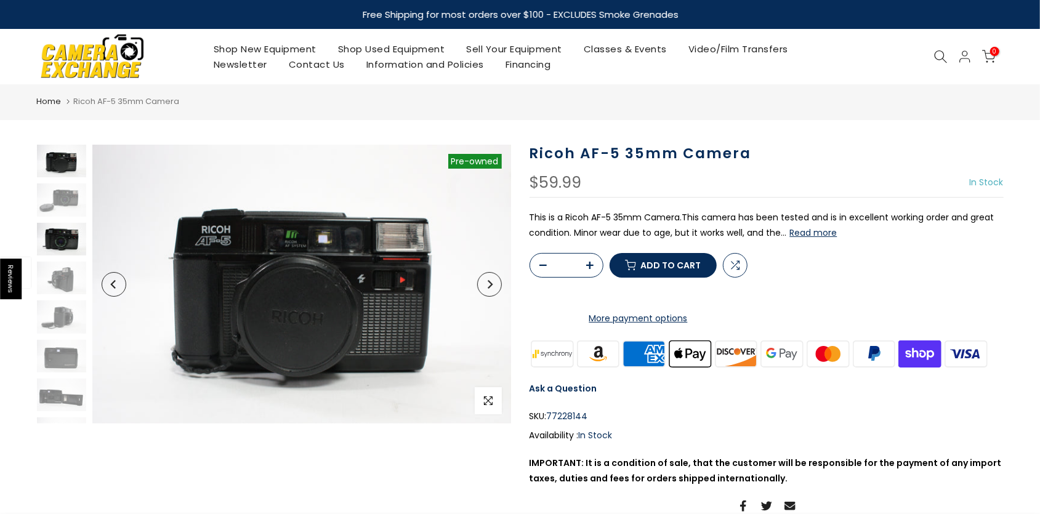
click at [64, 236] on img at bounding box center [61, 239] width 49 height 33
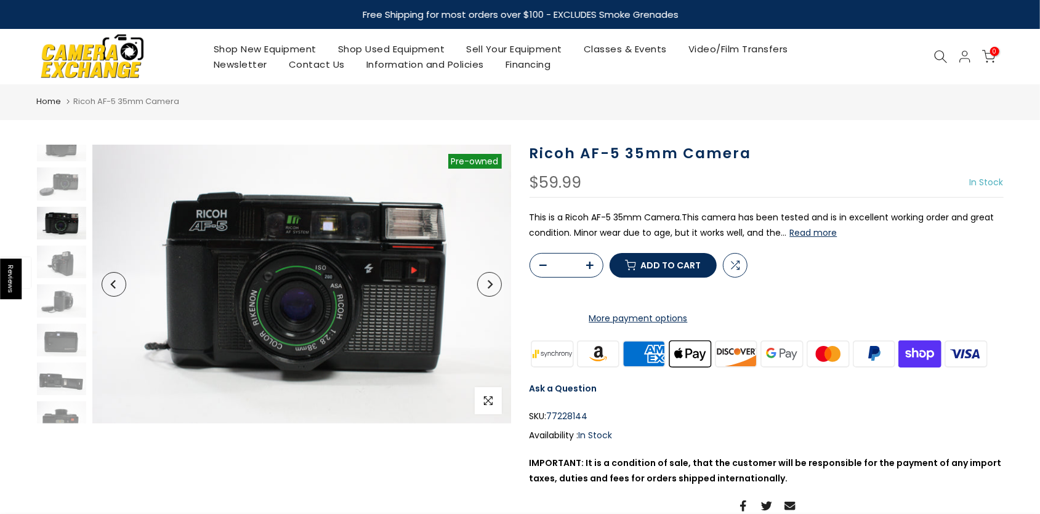
scroll to position [17, 0]
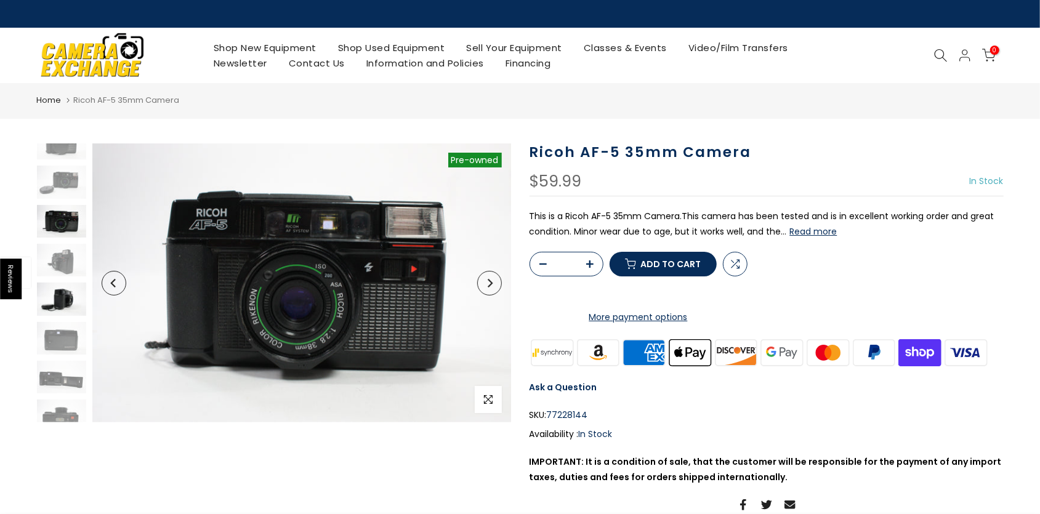
click at [63, 297] on img at bounding box center [61, 299] width 49 height 33
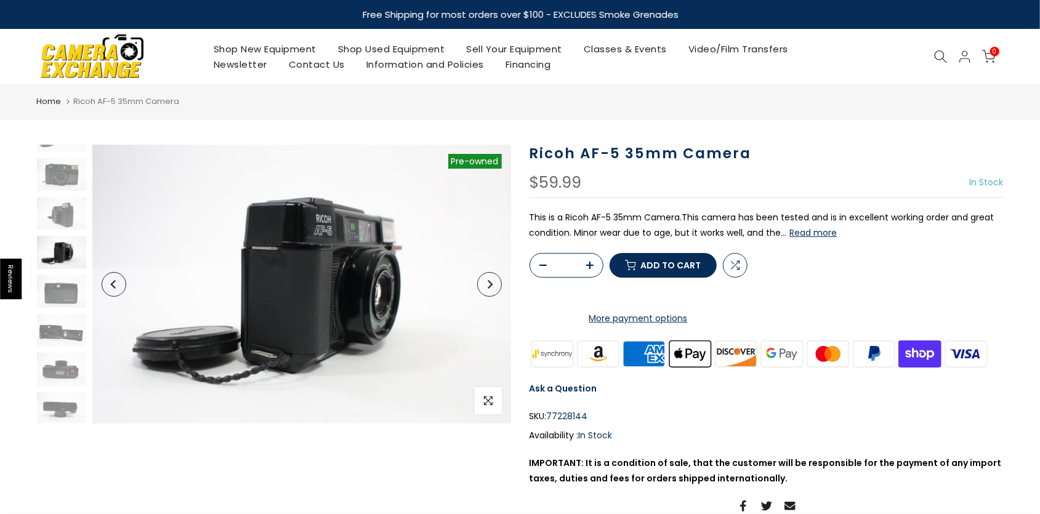
scroll to position [65, 0]
click at [61, 294] on img at bounding box center [61, 291] width 49 height 33
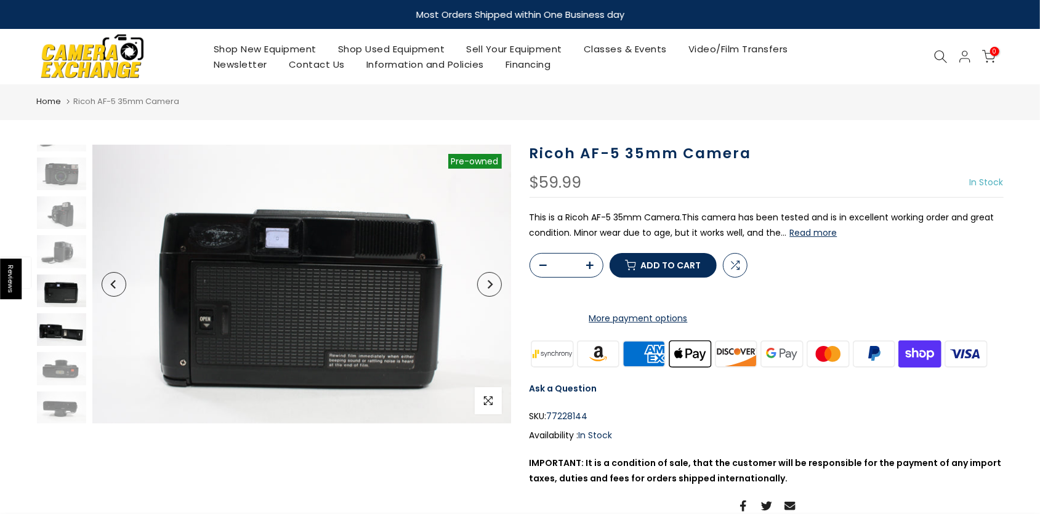
click at [63, 338] on img at bounding box center [61, 329] width 49 height 33
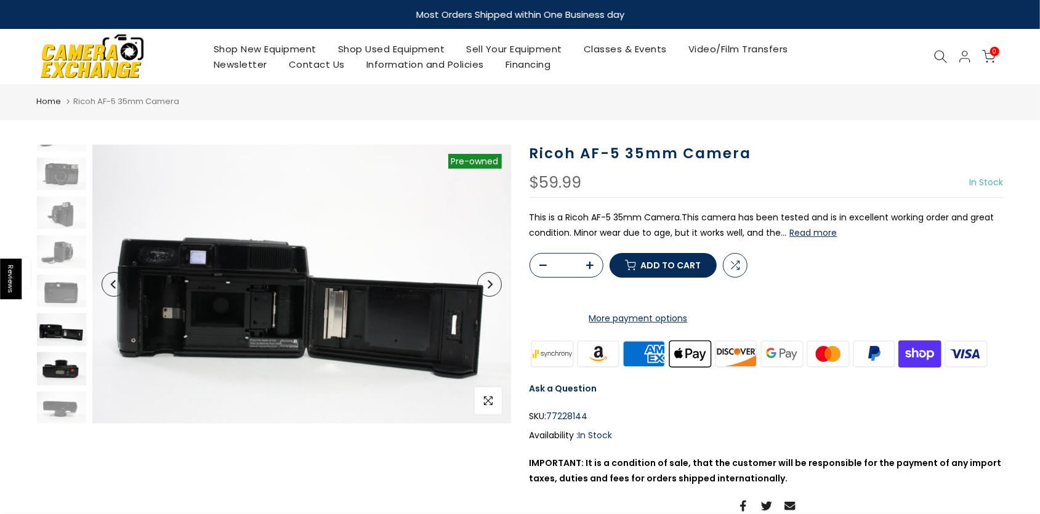
click at [62, 364] on img at bounding box center [61, 368] width 49 height 33
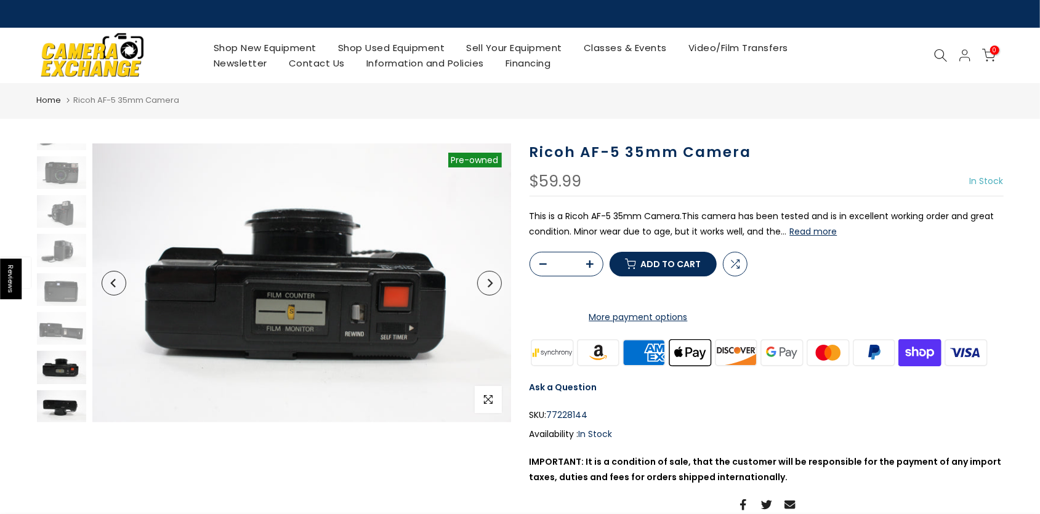
click at [58, 402] on img at bounding box center [61, 406] width 49 height 33
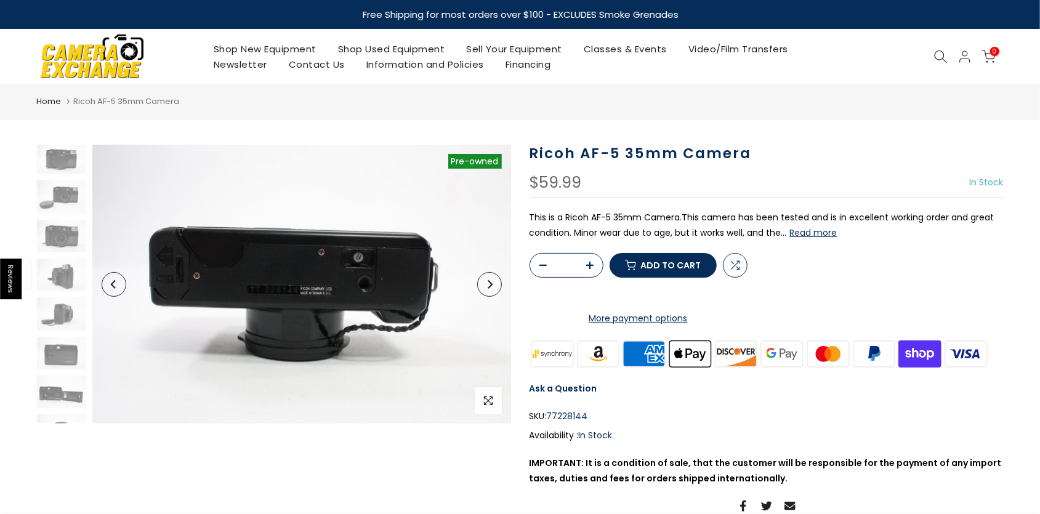
scroll to position [0, 0]
click at [57, 270] on img at bounding box center [61, 278] width 49 height 33
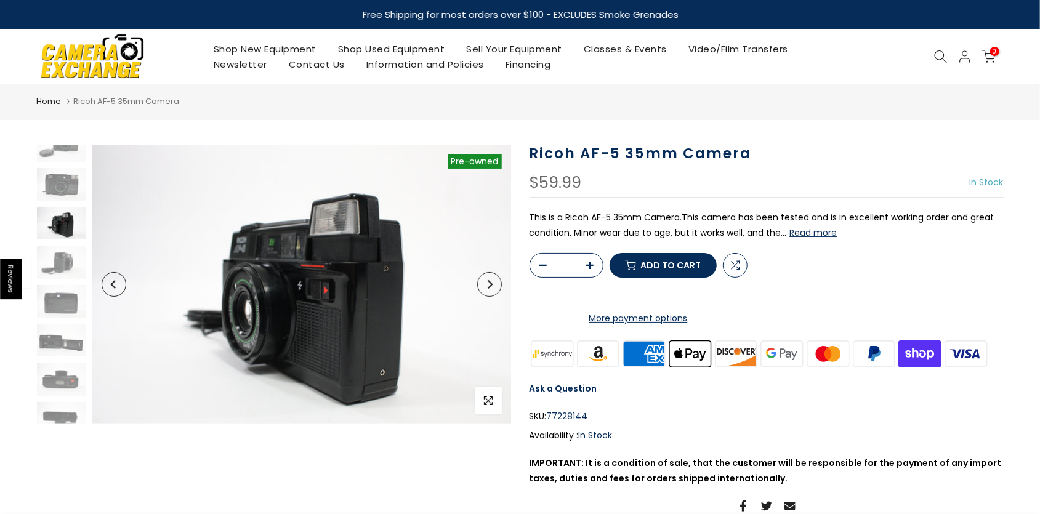
scroll to position [55, 0]
click at [63, 220] on img at bounding box center [61, 222] width 49 height 33
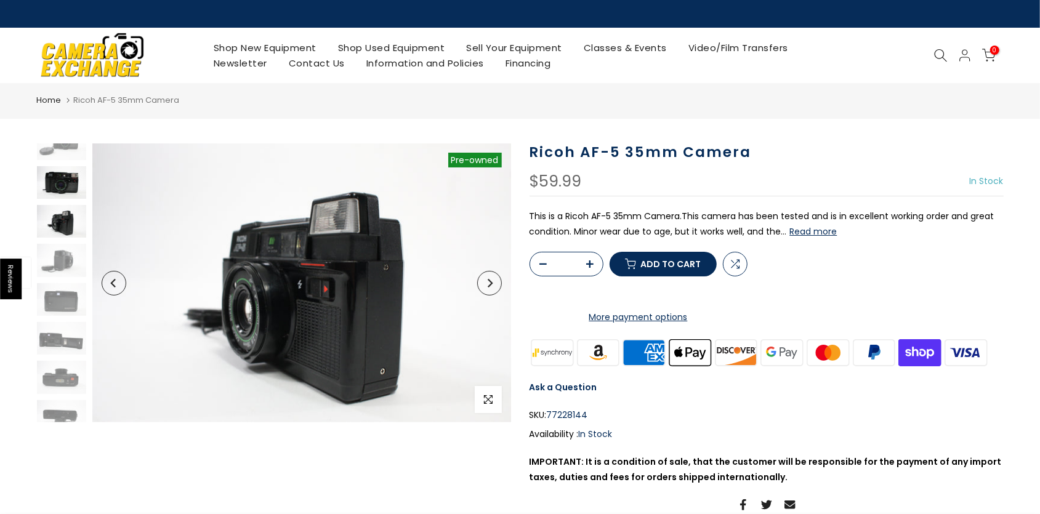
click at [63, 184] on img at bounding box center [61, 182] width 49 height 33
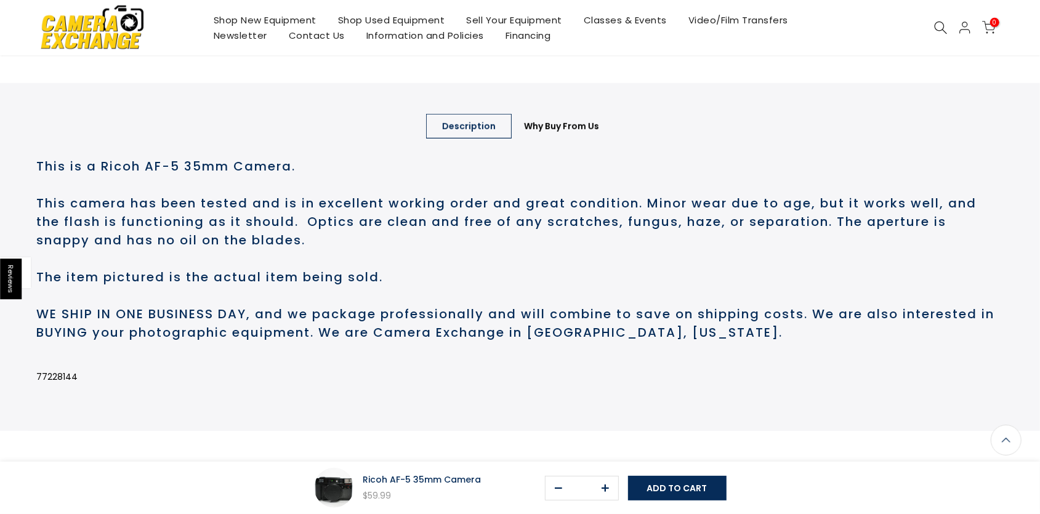
scroll to position [512, 0]
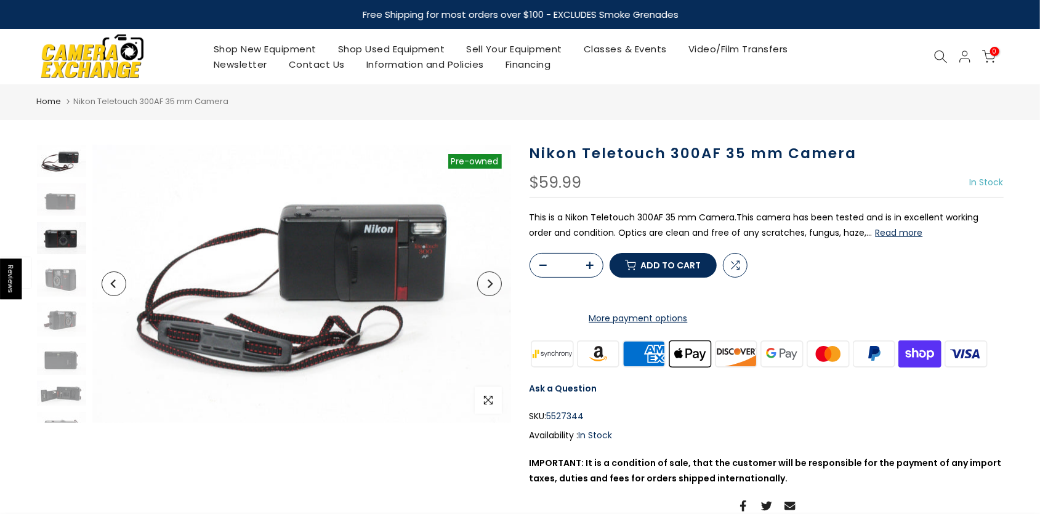
click at [58, 240] on img at bounding box center [61, 237] width 49 height 31
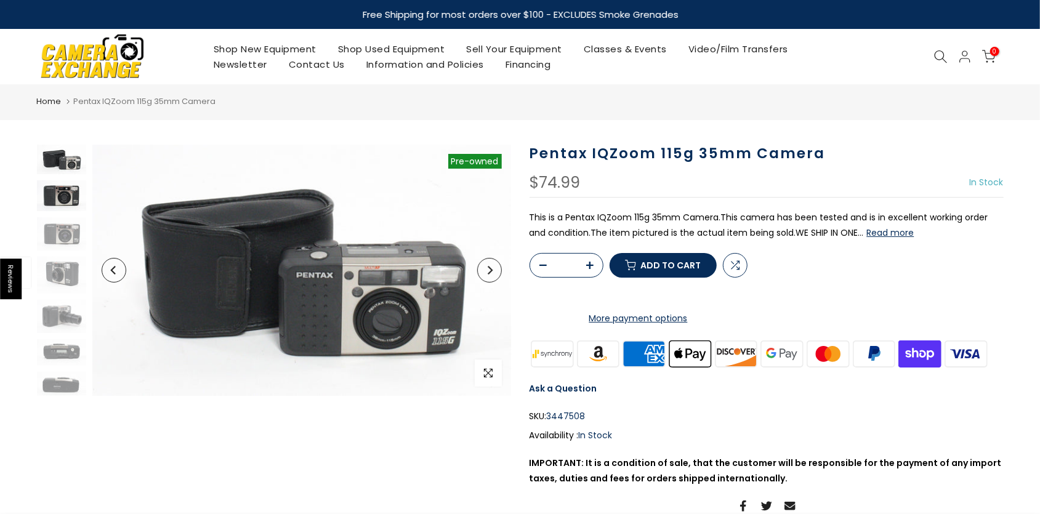
click at [59, 198] on img at bounding box center [61, 195] width 49 height 31
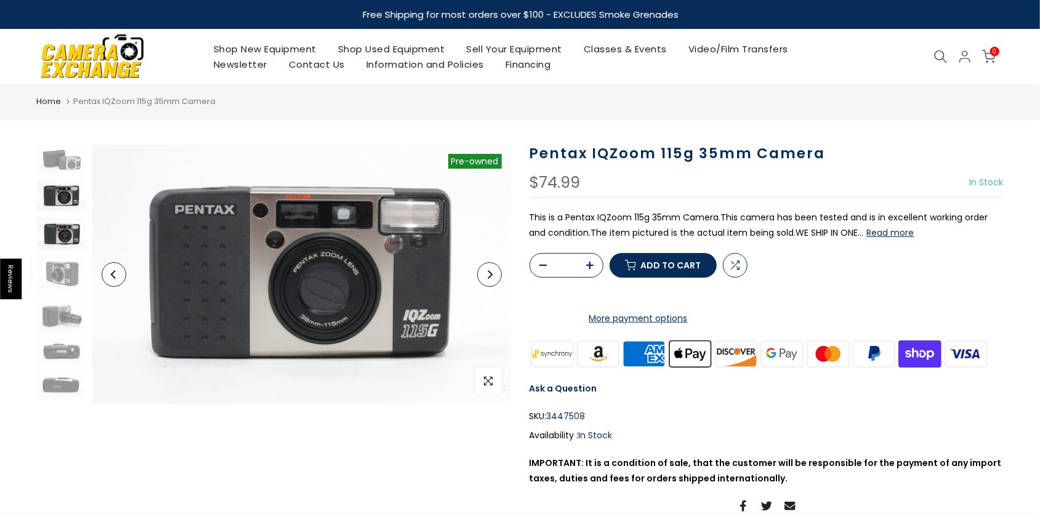
click at [55, 232] on img at bounding box center [61, 233] width 49 height 33
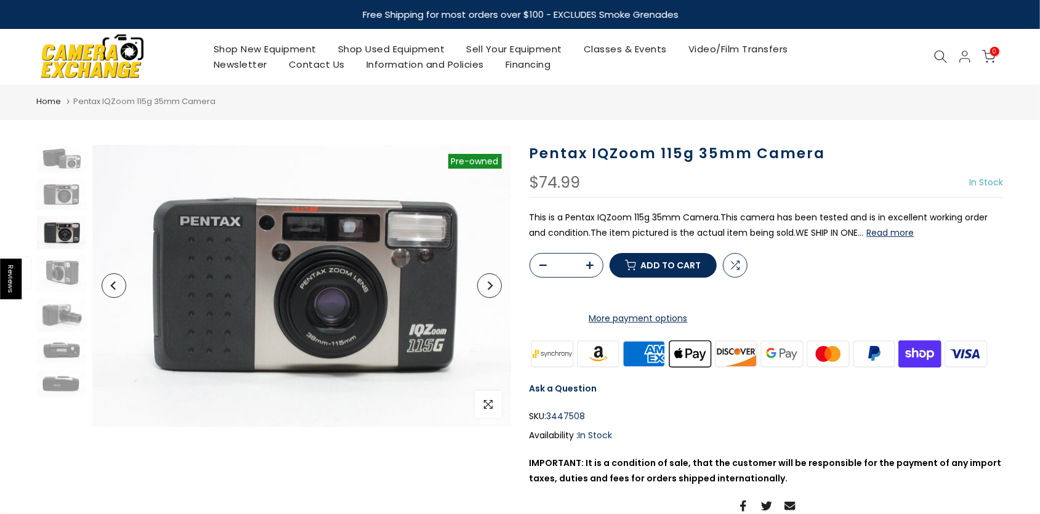
scroll to position [1, 0]
click at [60, 268] on img at bounding box center [61, 274] width 49 height 38
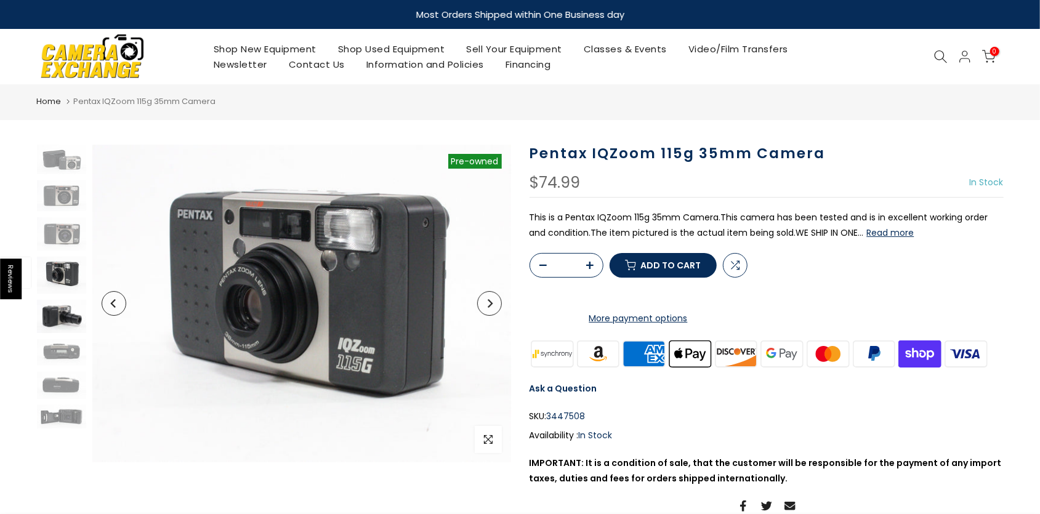
click at [64, 313] on img at bounding box center [61, 316] width 49 height 33
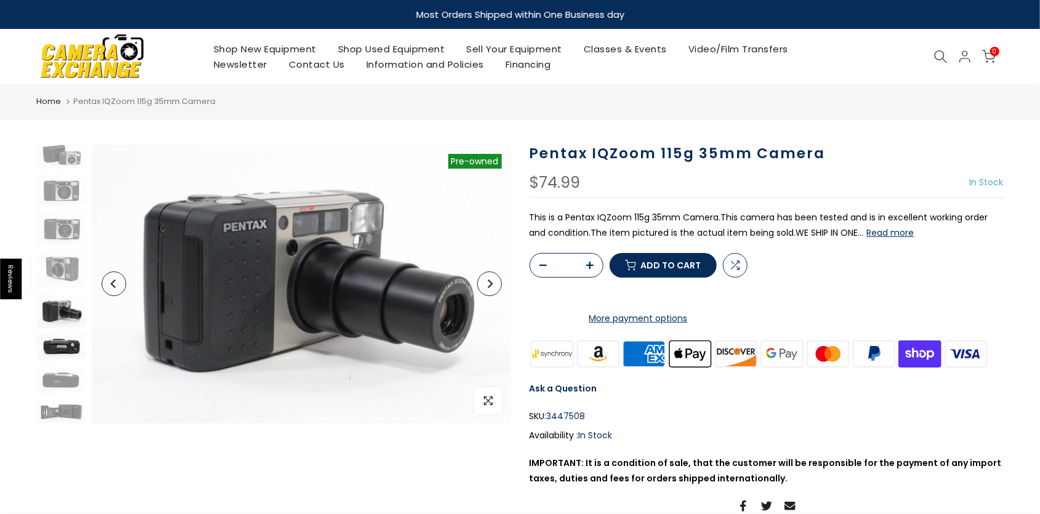
scroll to position [5, 0]
click at [68, 378] on img at bounding box center [61, 380] width 49 height 27
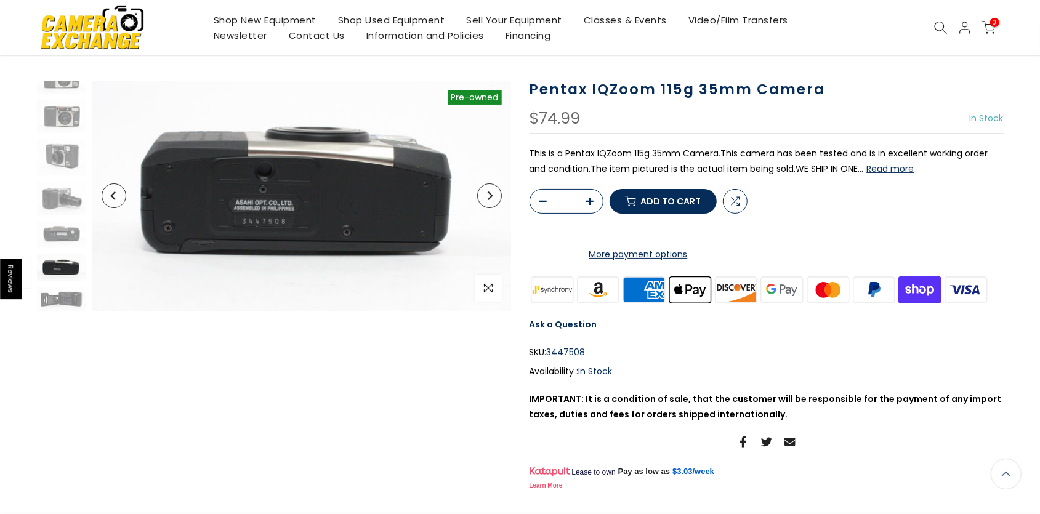
scroll to position [63, 0]
